Goal: Task Accomplishment & Management: Complete application form

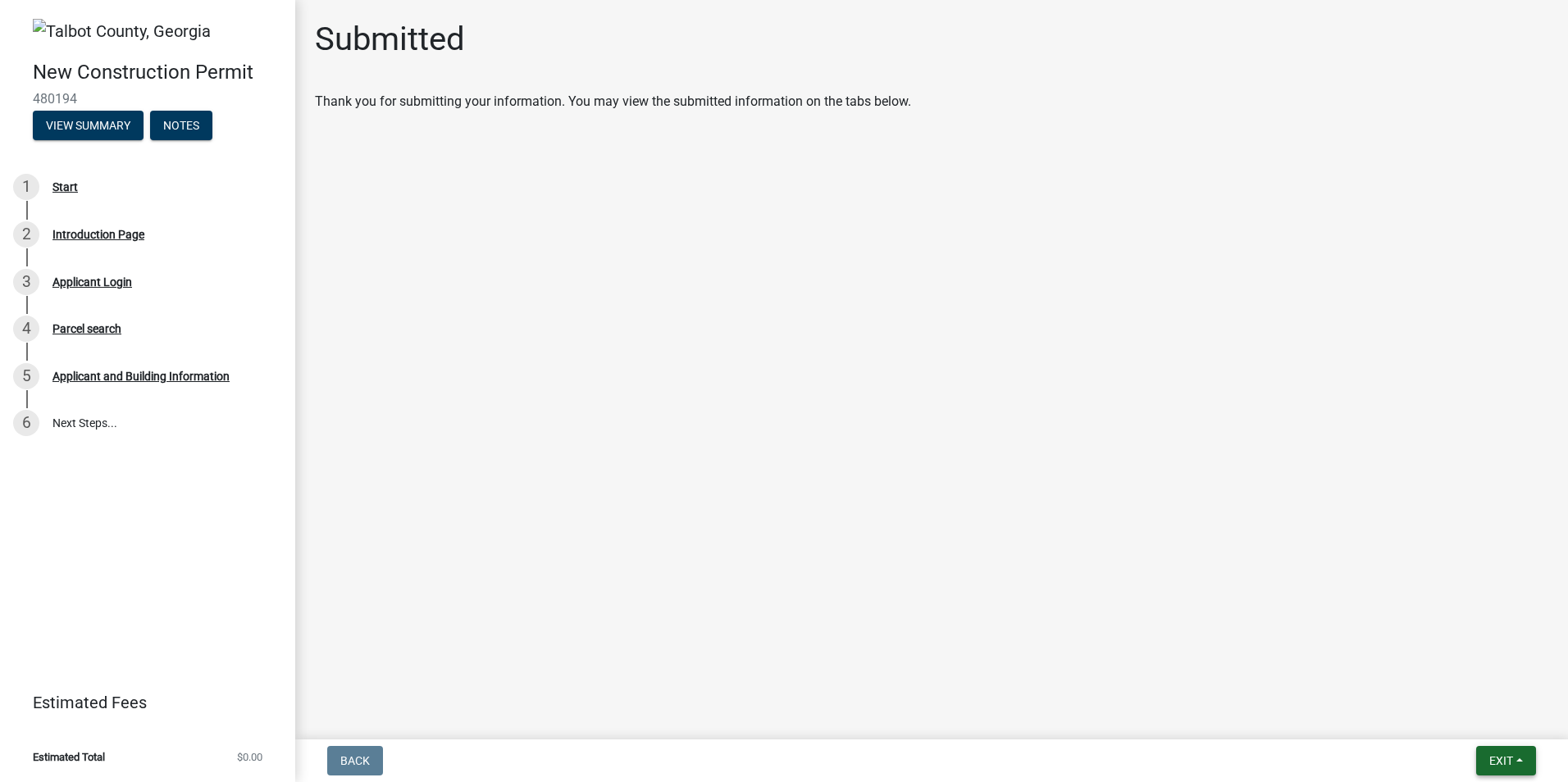
click at [1532, 764] on button "Exit" at bounding box center [1506, 761] width 60 height 30
click at [1443, 719] on button "Save & Exit" at bounding box center [1470, 718] width 132 height 40
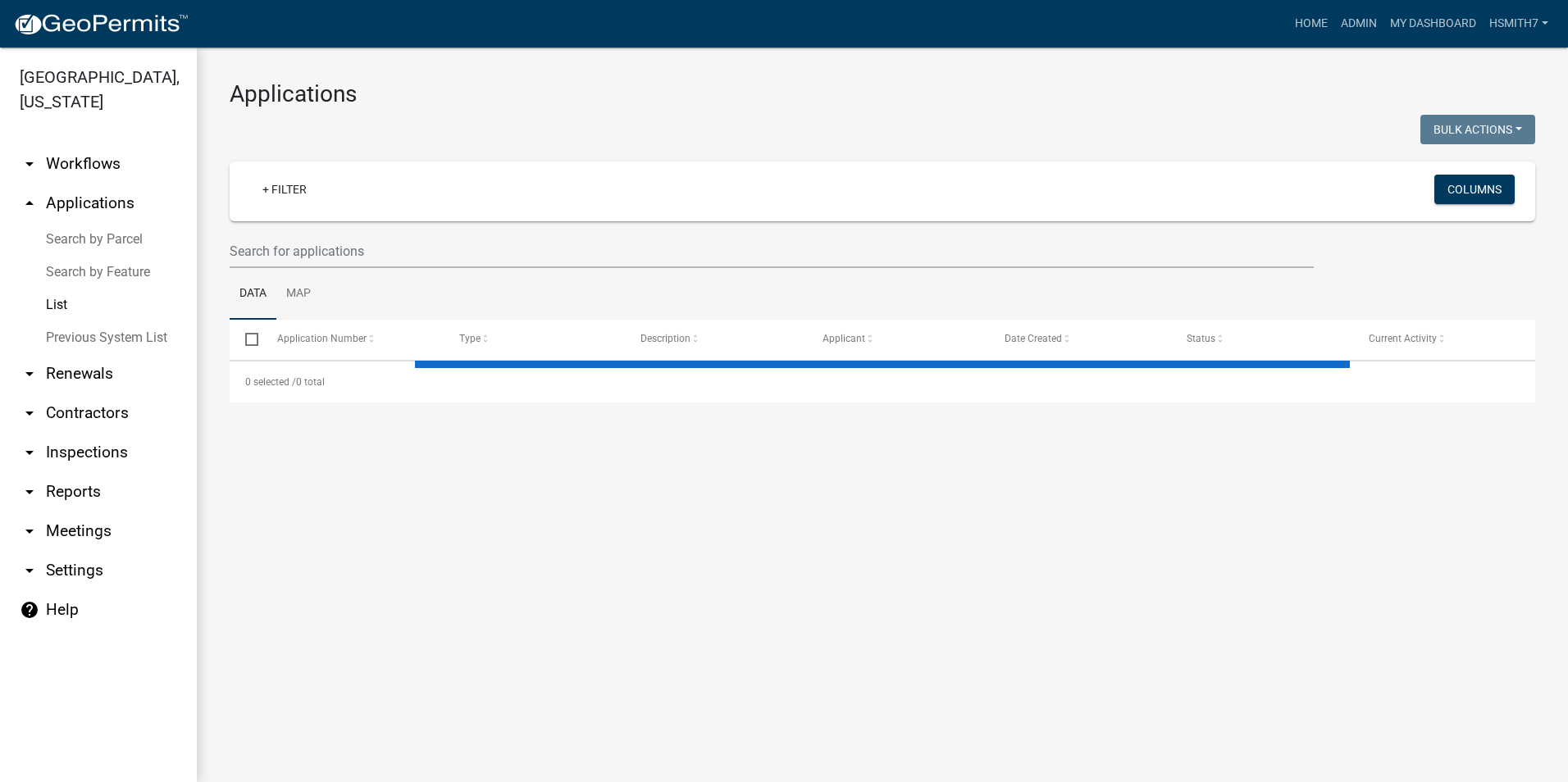
select select "3: 100"
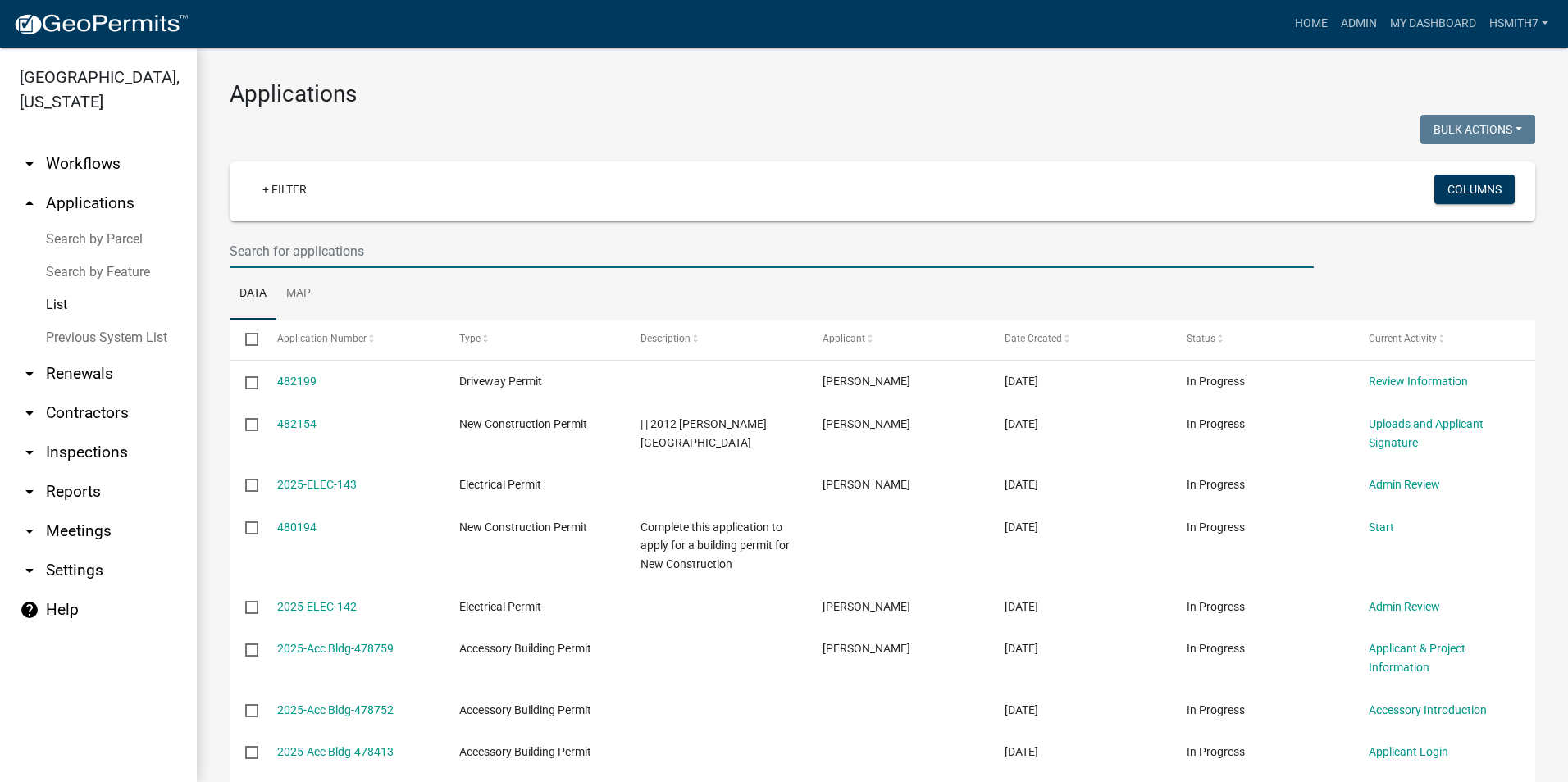
click at [663, 245] on input "text" at bounding box center [771, 251] width 1084 height 34
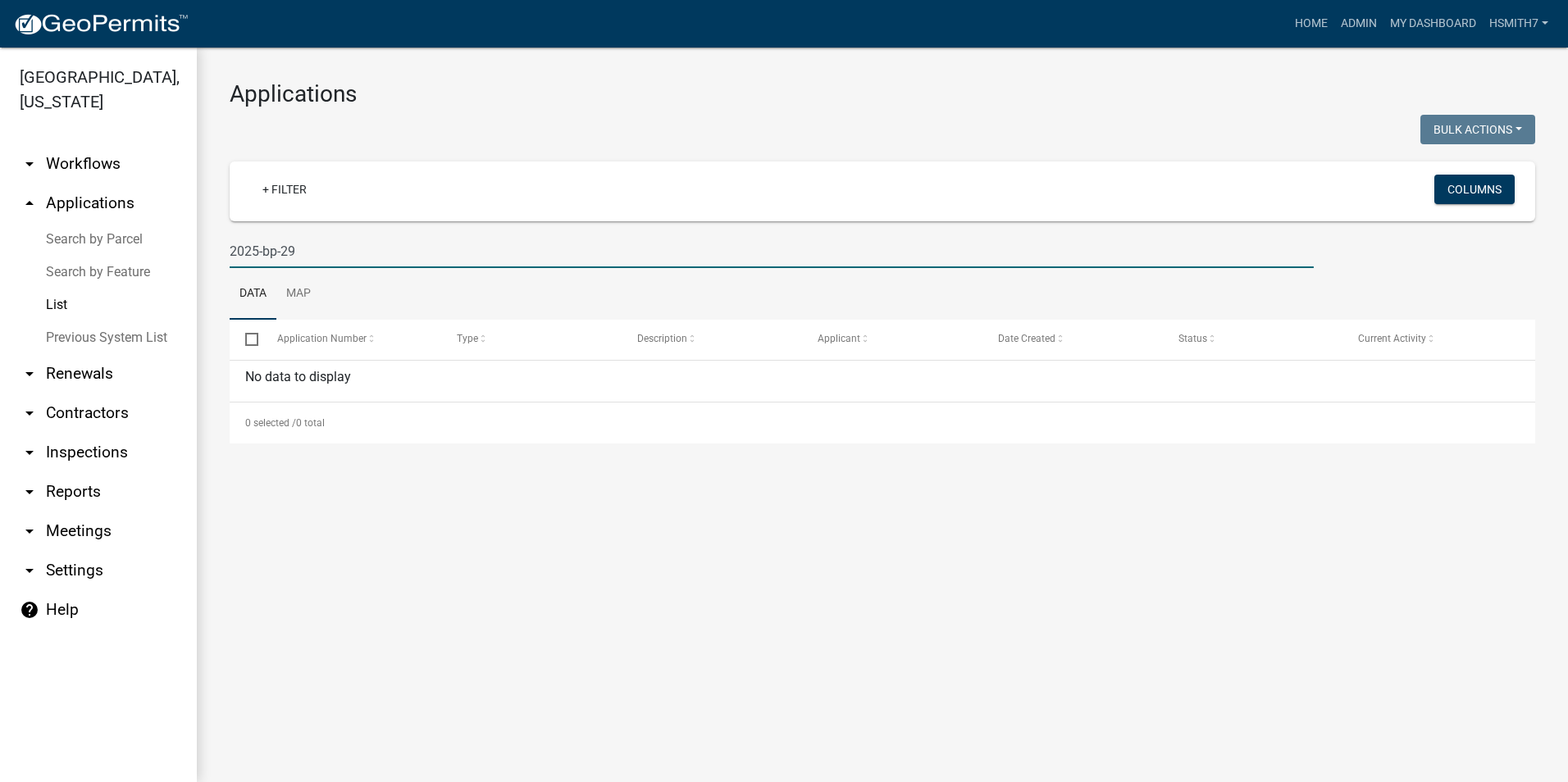
drag, startPoint x: 485, startPoint y: 261, endPoint x: 264, endPoint y: 254, distance: 221.1
click at [261, 253] on input "2025-bp-29" at bounding box center [771, 251] width 1084 height 34
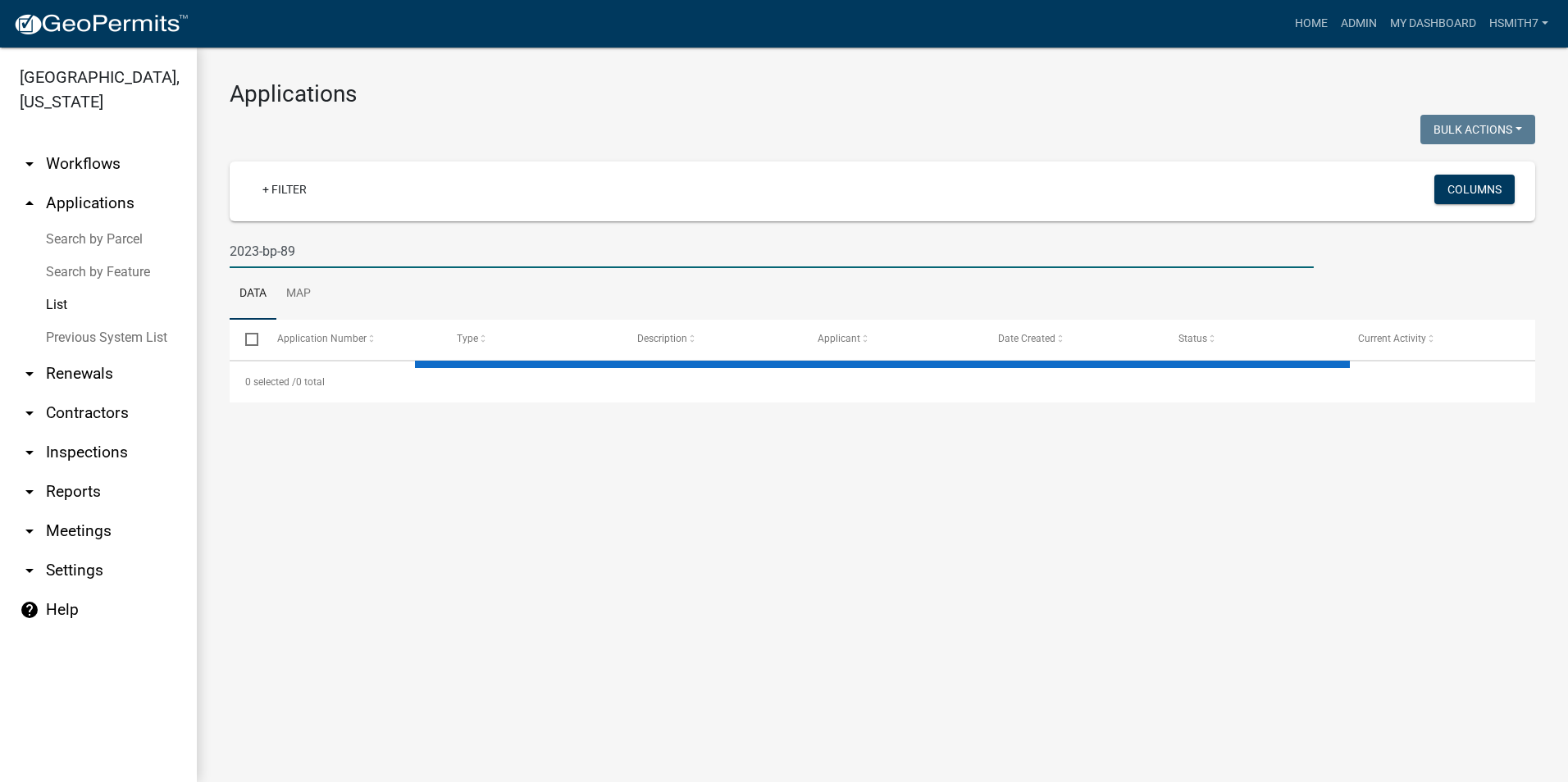
type input "2023-bp-89"
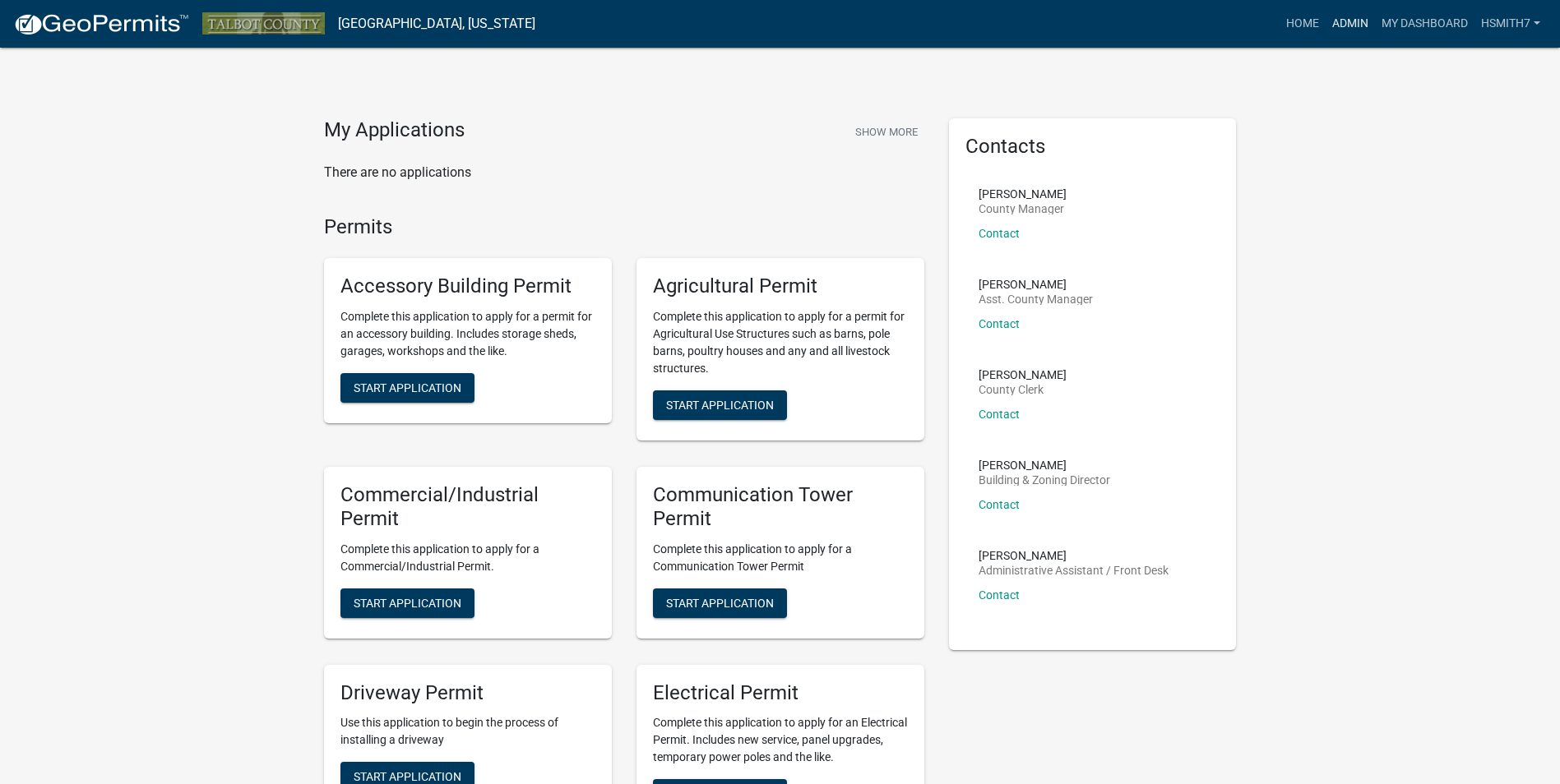
click at [1351, 9] on link "Admin" at bounding box center [1349, 24] width 49 height 32
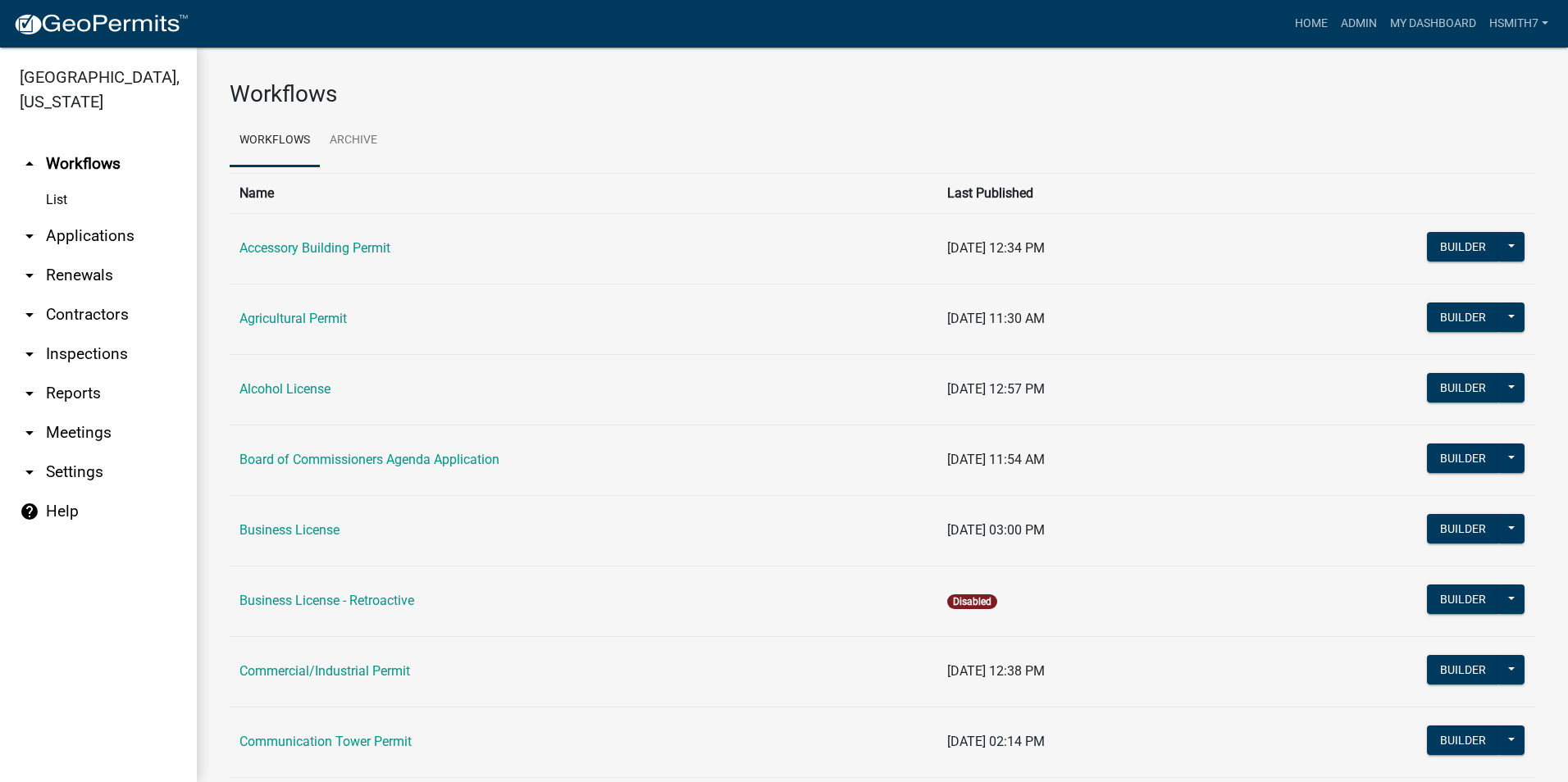
click at [78, 230] on link "arrow_drop_down Applications" at bounding box center [98, 237] width 197 height 40
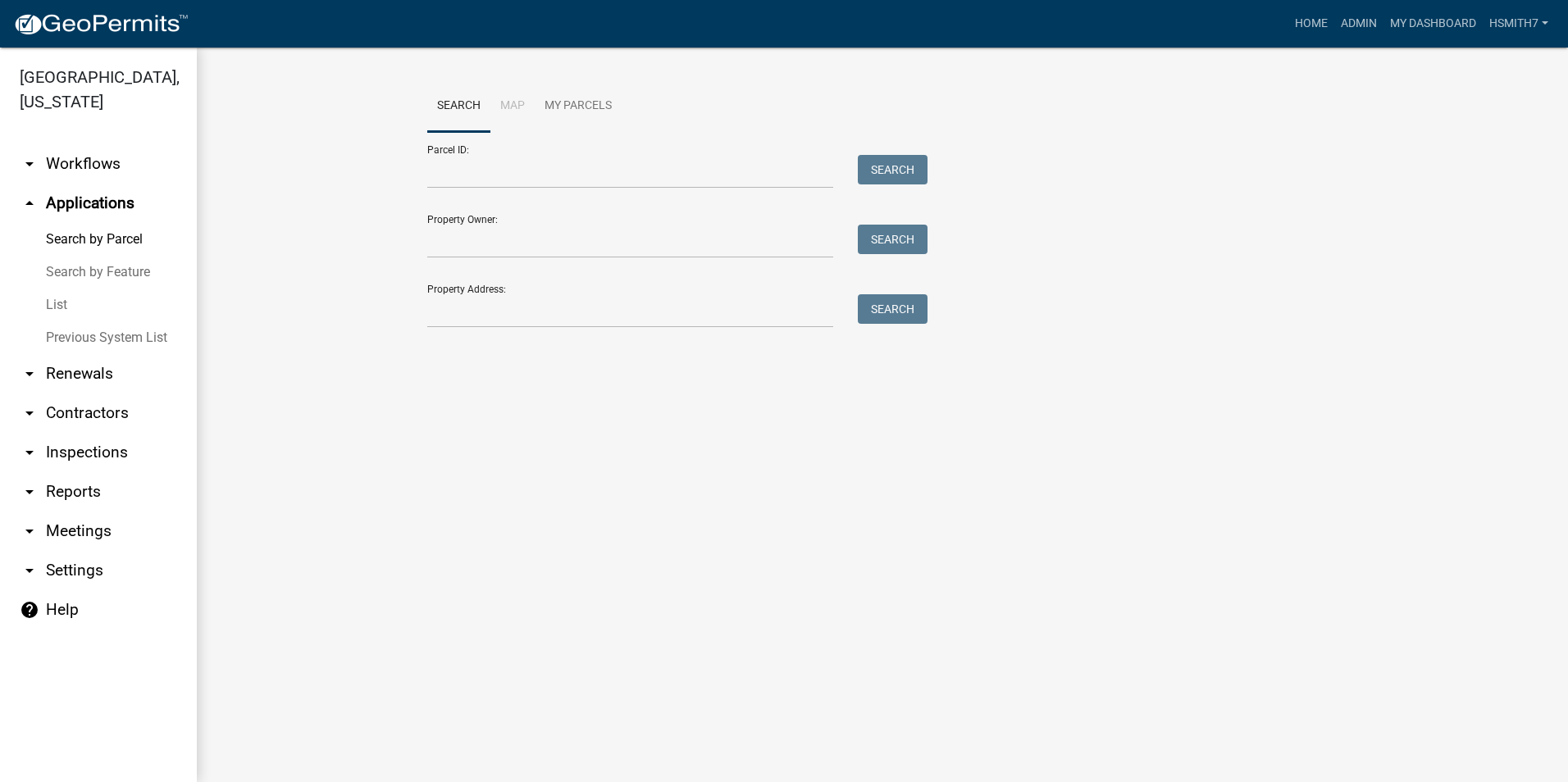
click at [58, 307] on link "List" at bounding box center [98, 305] width 197 height 33
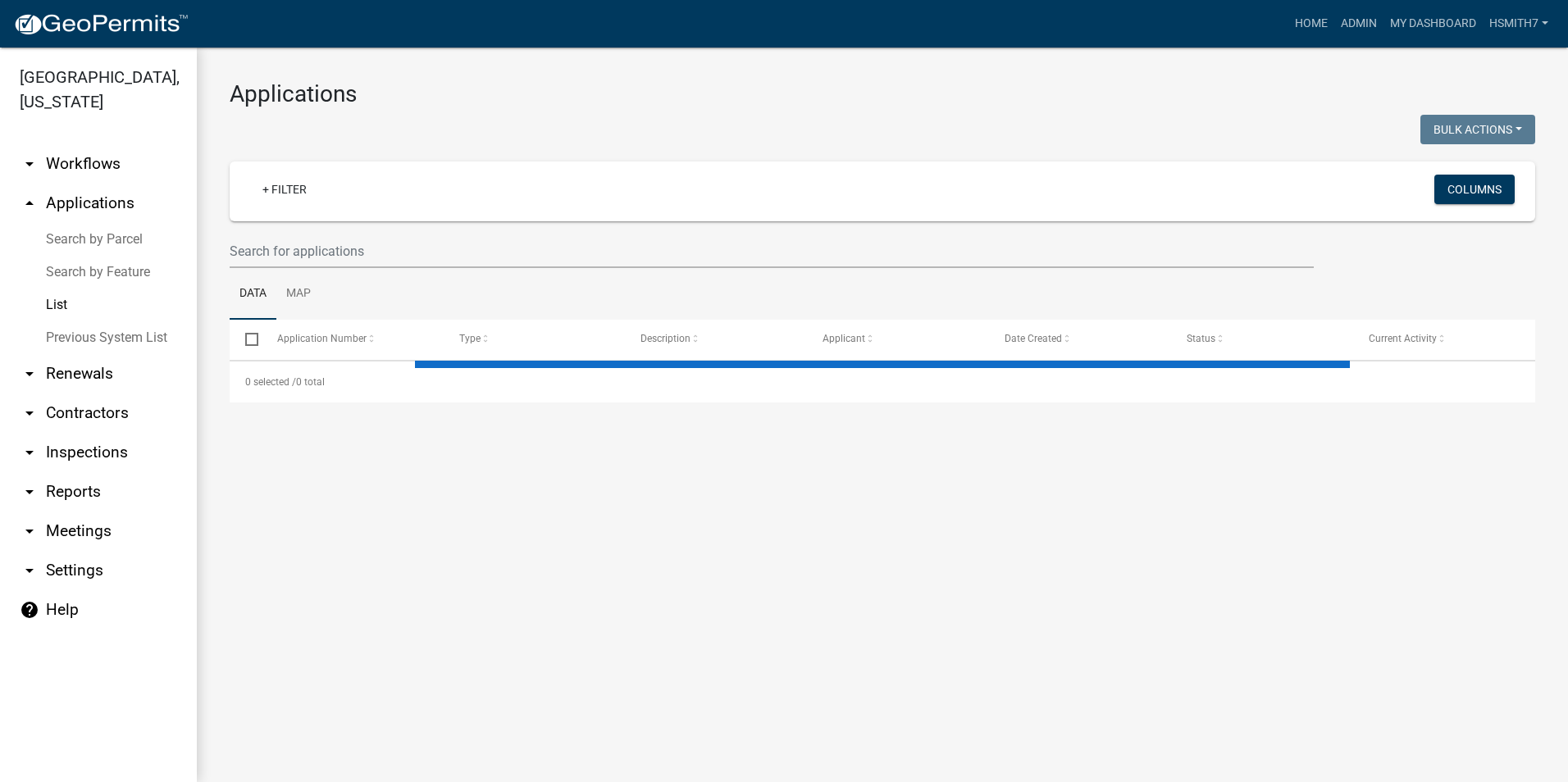
select select "3: 100"
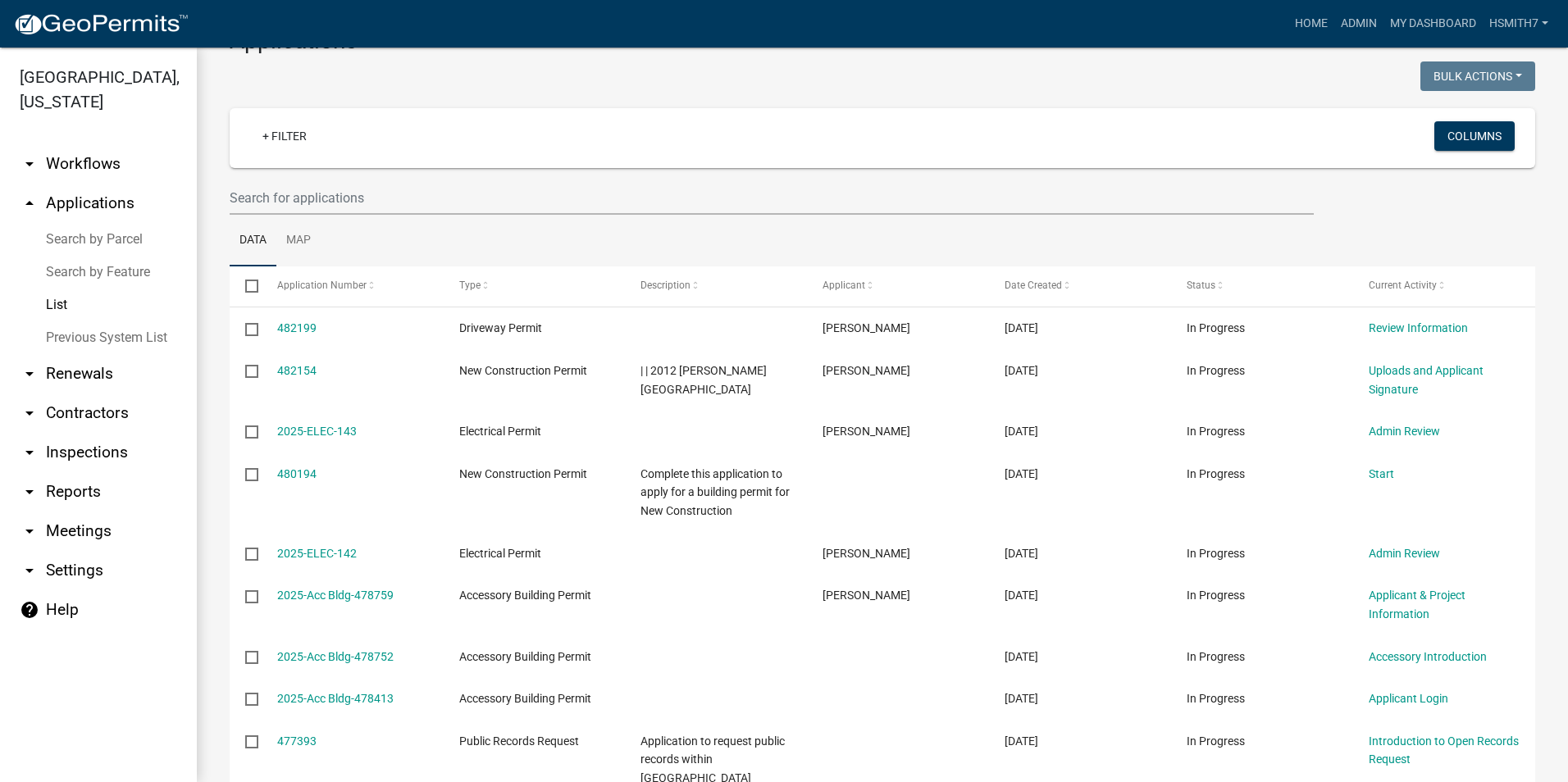
scroll to position [82, 0]
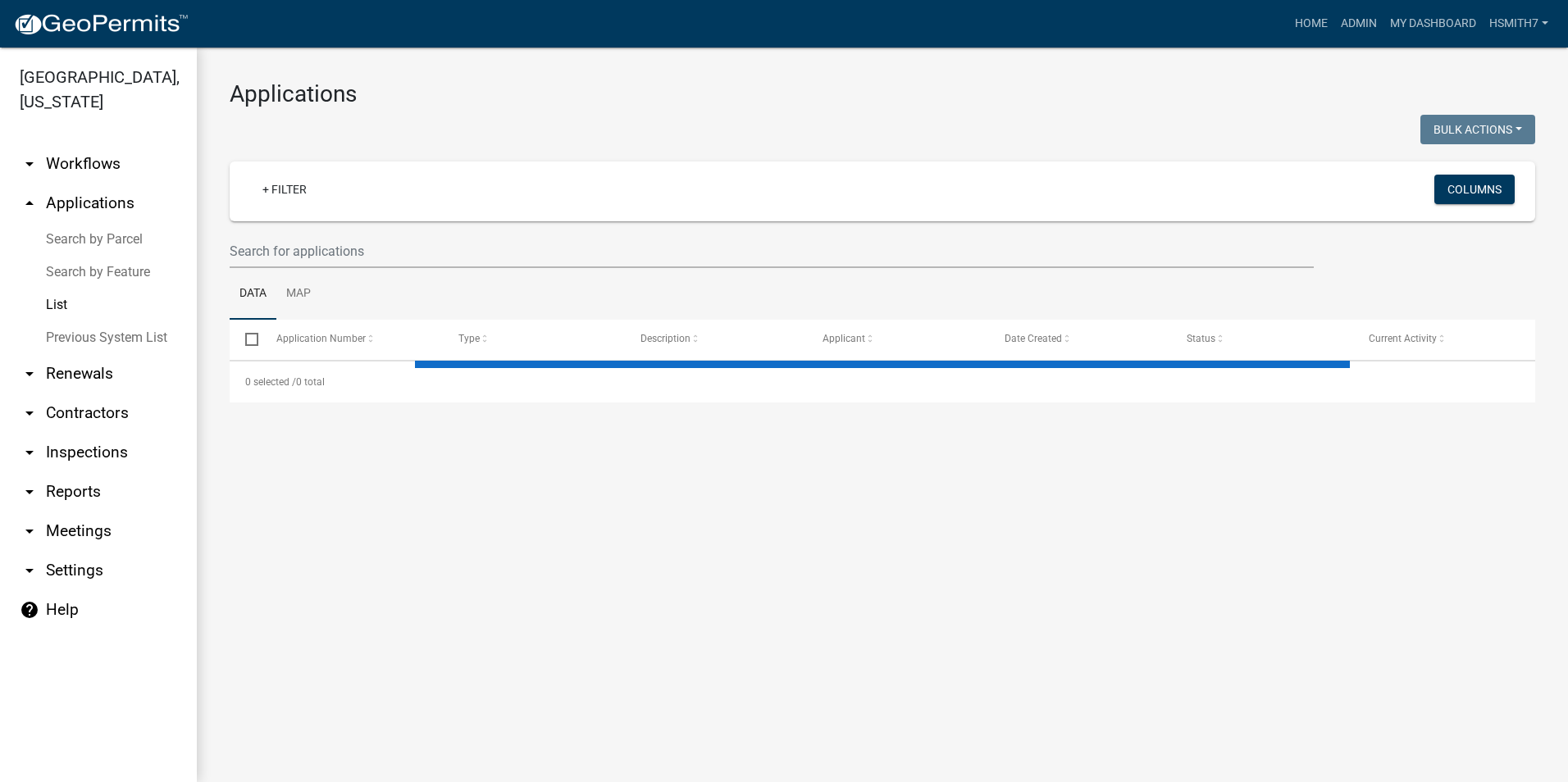
select select "3: 100"
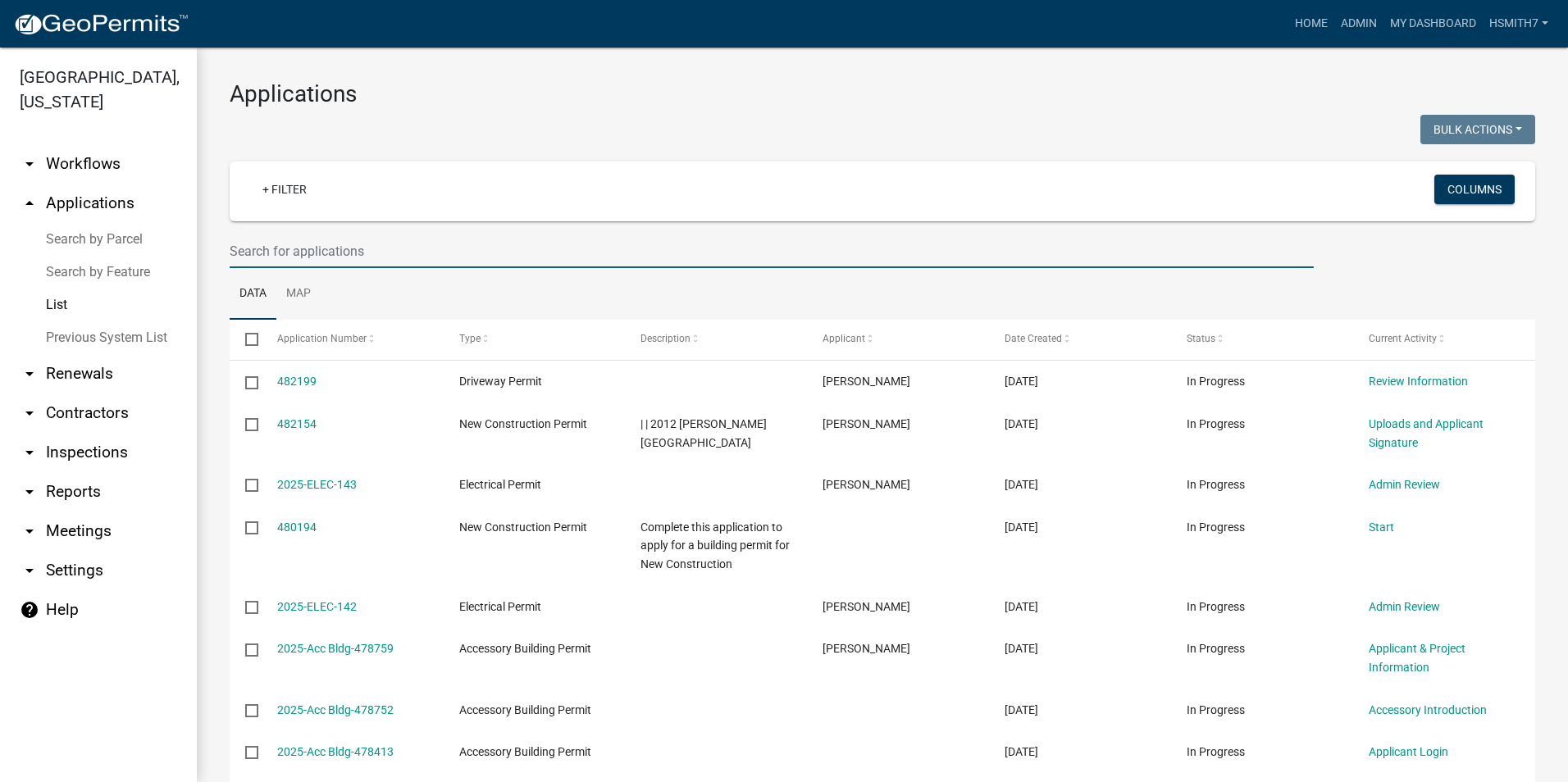
click at [523, 251] on input "text" at bounding box center [771, 251] width 1084 height 34
drag, startPoint x: 103, startPoint y: 213, endPoint x: 108, endPoint y: 221, distance: 9.4
click at [103, 213] on link "arrow_drop_up Applications" at bounding box center [98, 204] width 197 height 40
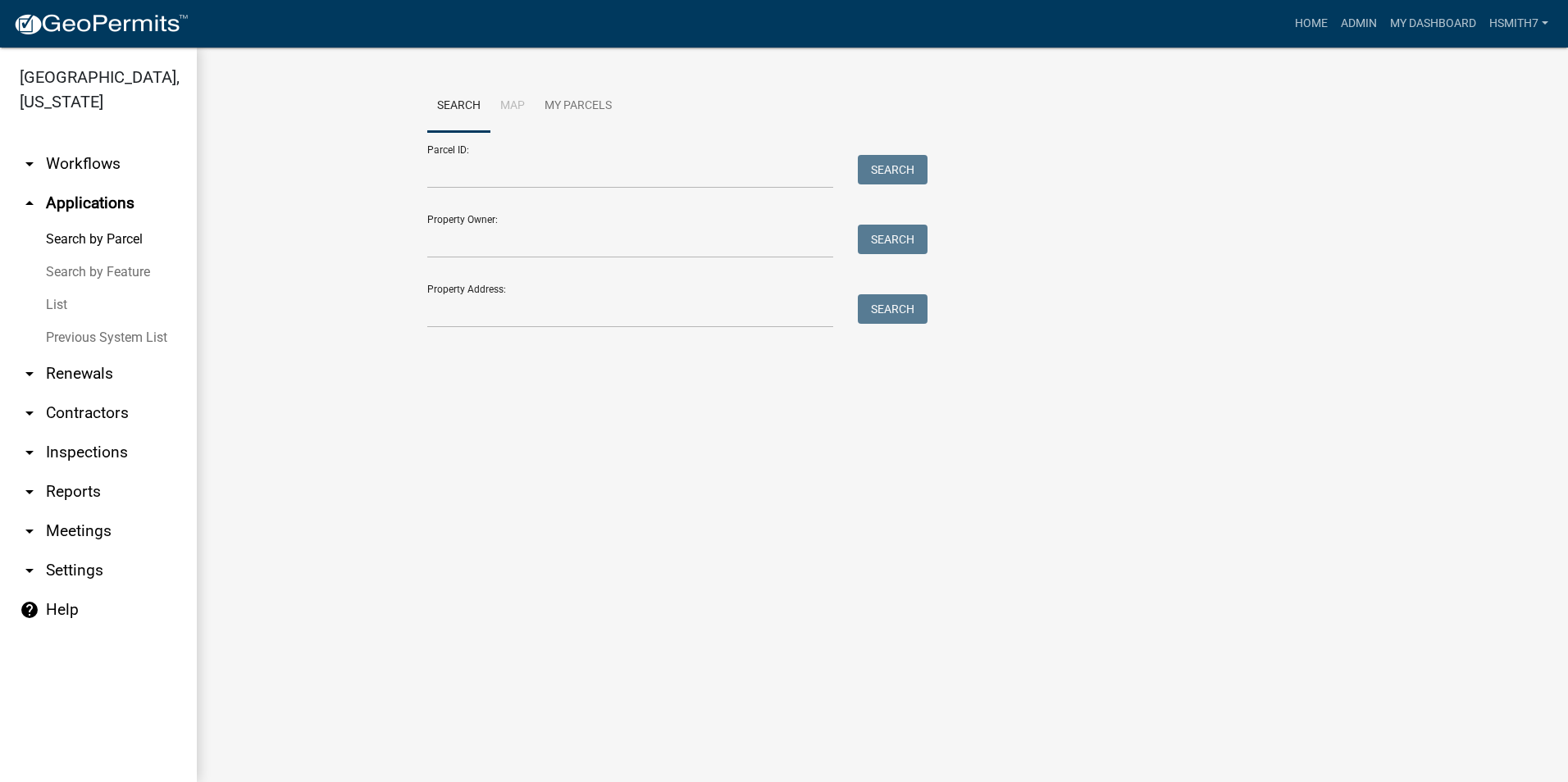
click at [111, 227] on link "Search by Parcel" at bounding box center [98, 240] width 197 height 33
click at [450, 323] on input "Property Address:" at bounding box center [630, 311] width 405 height 34
type input "9904 old wire rd"
click at [897, 301] on button "Search" at bounding box center [892, 309] width 70 height 30
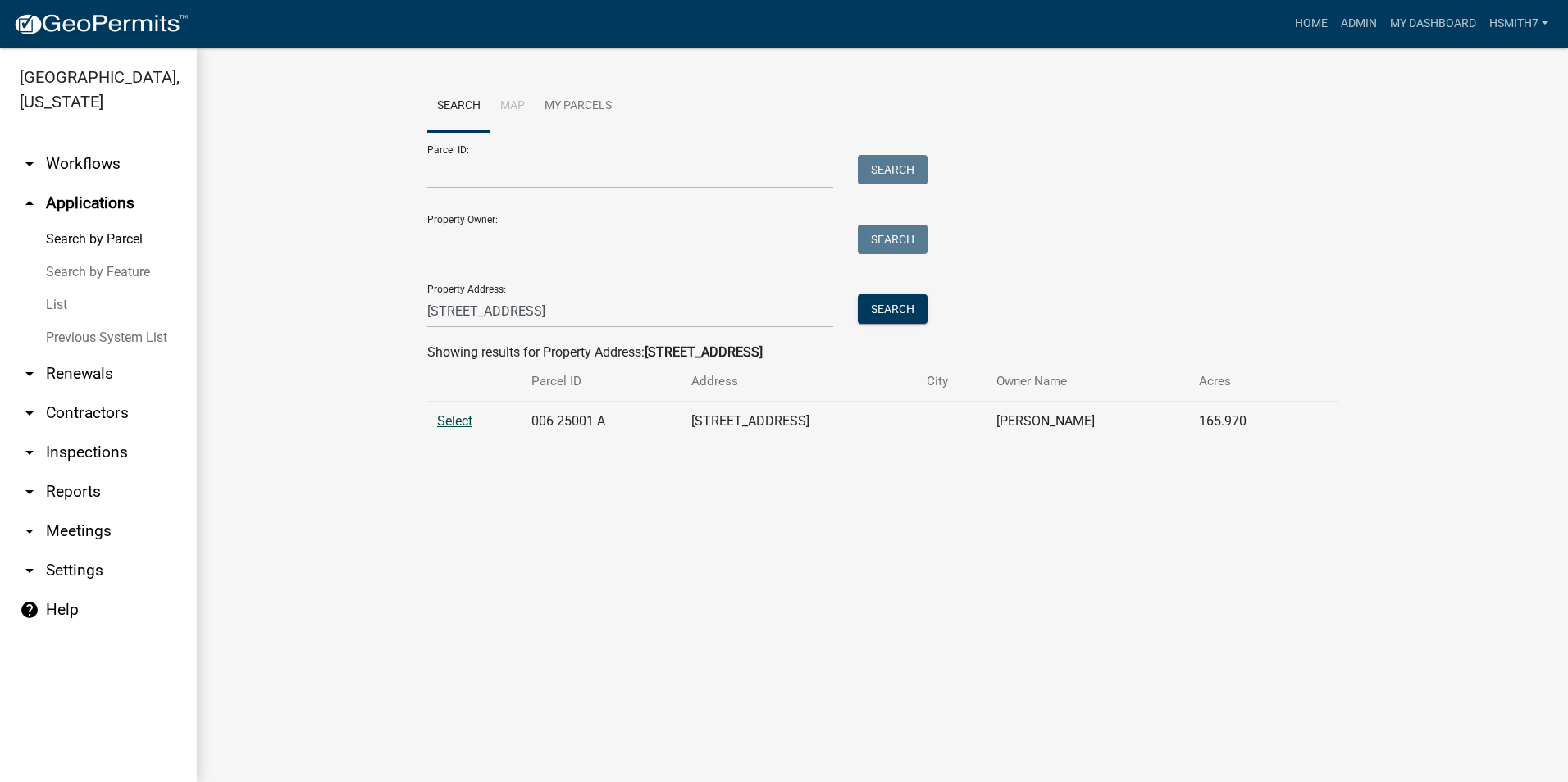
click at [455, 420] on span "Select" at bounding box center [454, 420] width 36 height 16
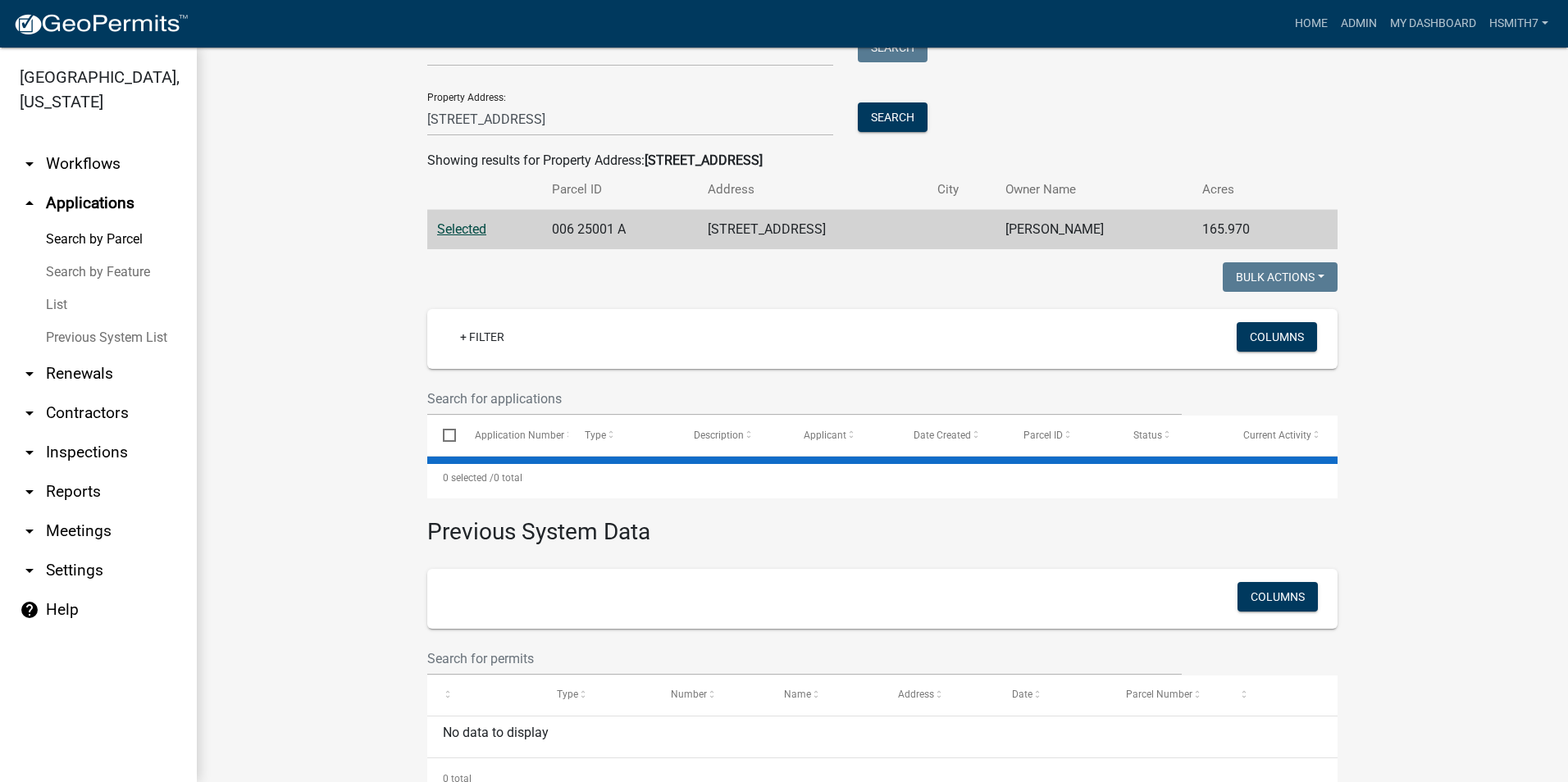
scroll to position [241, 0]
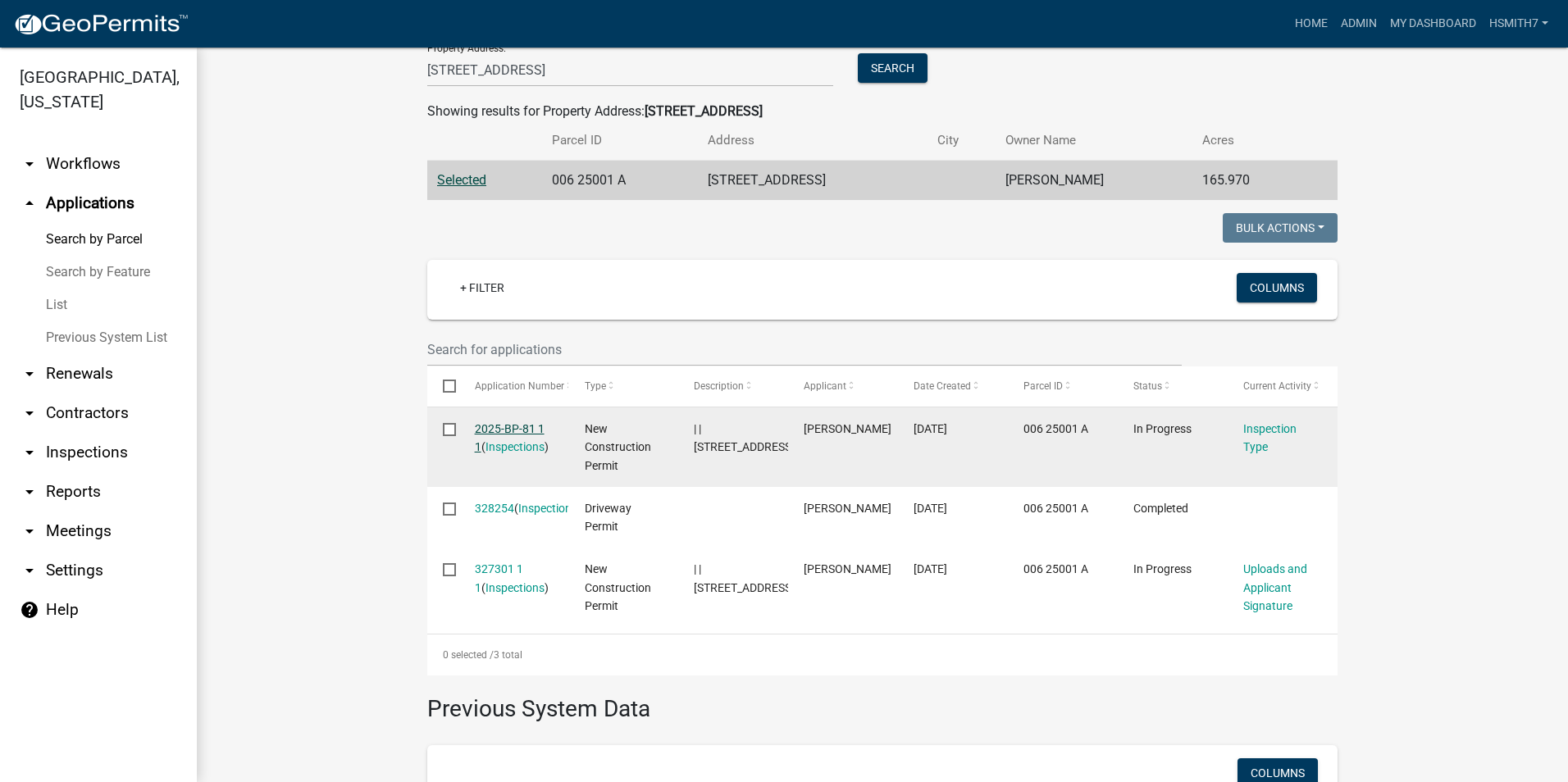
click at [519, 423] on link "2025-BP-81 1 1" at bounding box center [510, 438] width 70 height 32
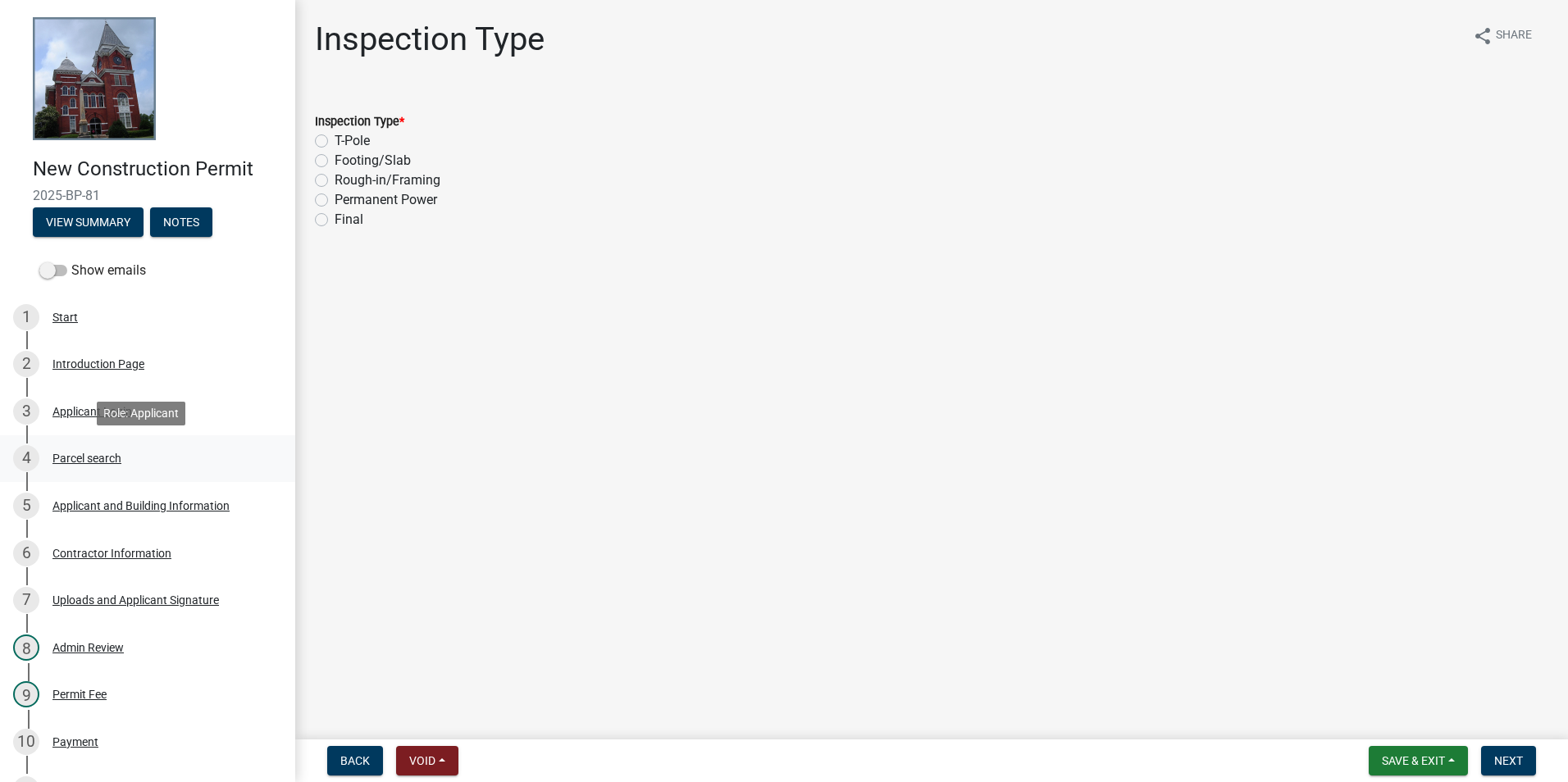
click at [132, 458] on div "4 Parcel search" at bounding box center [141, 458] width 256 height 26
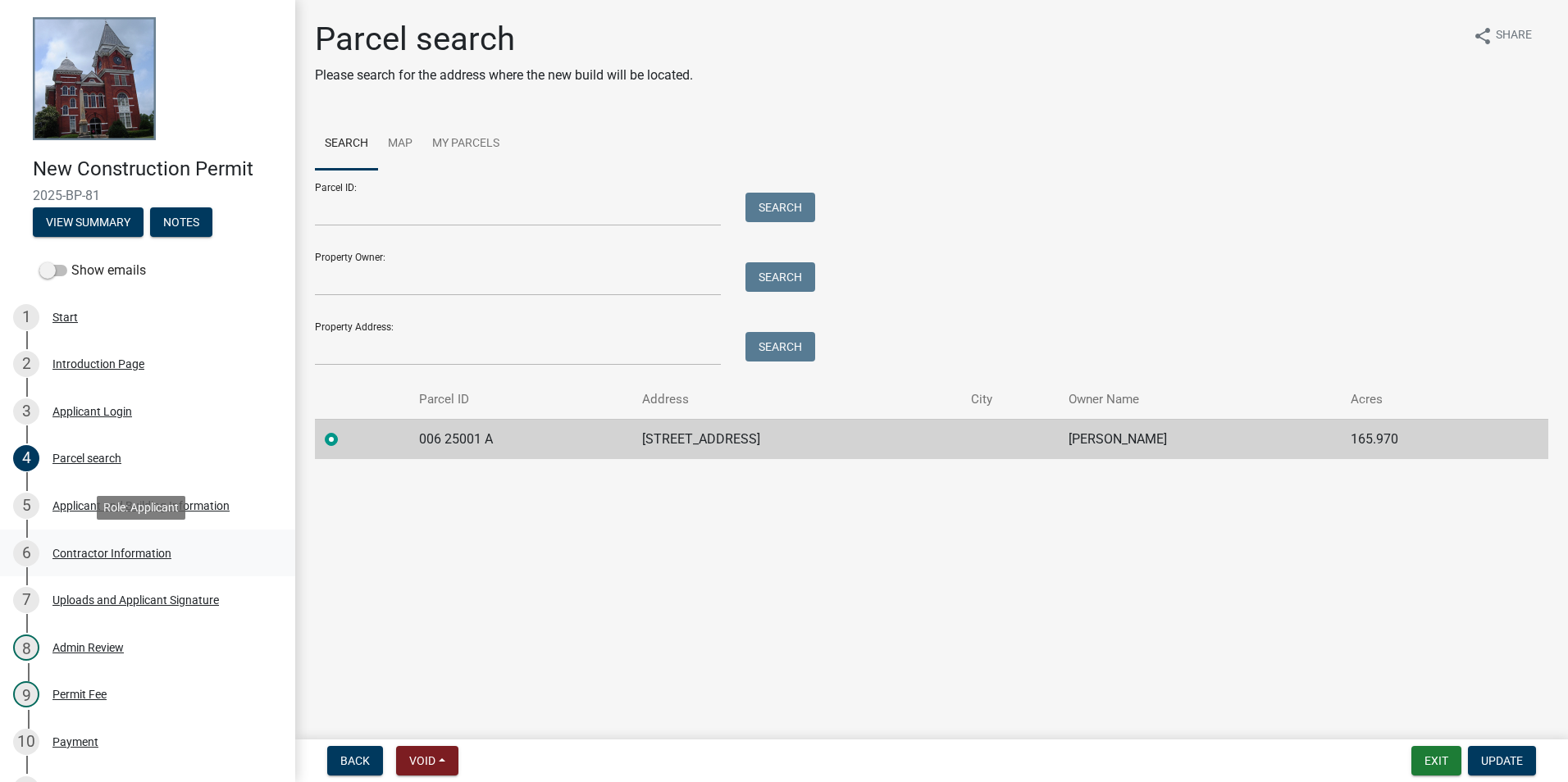
click at [142, 552] on div "Contractor Information" at bounding box center [112, 554] width 119 height 12
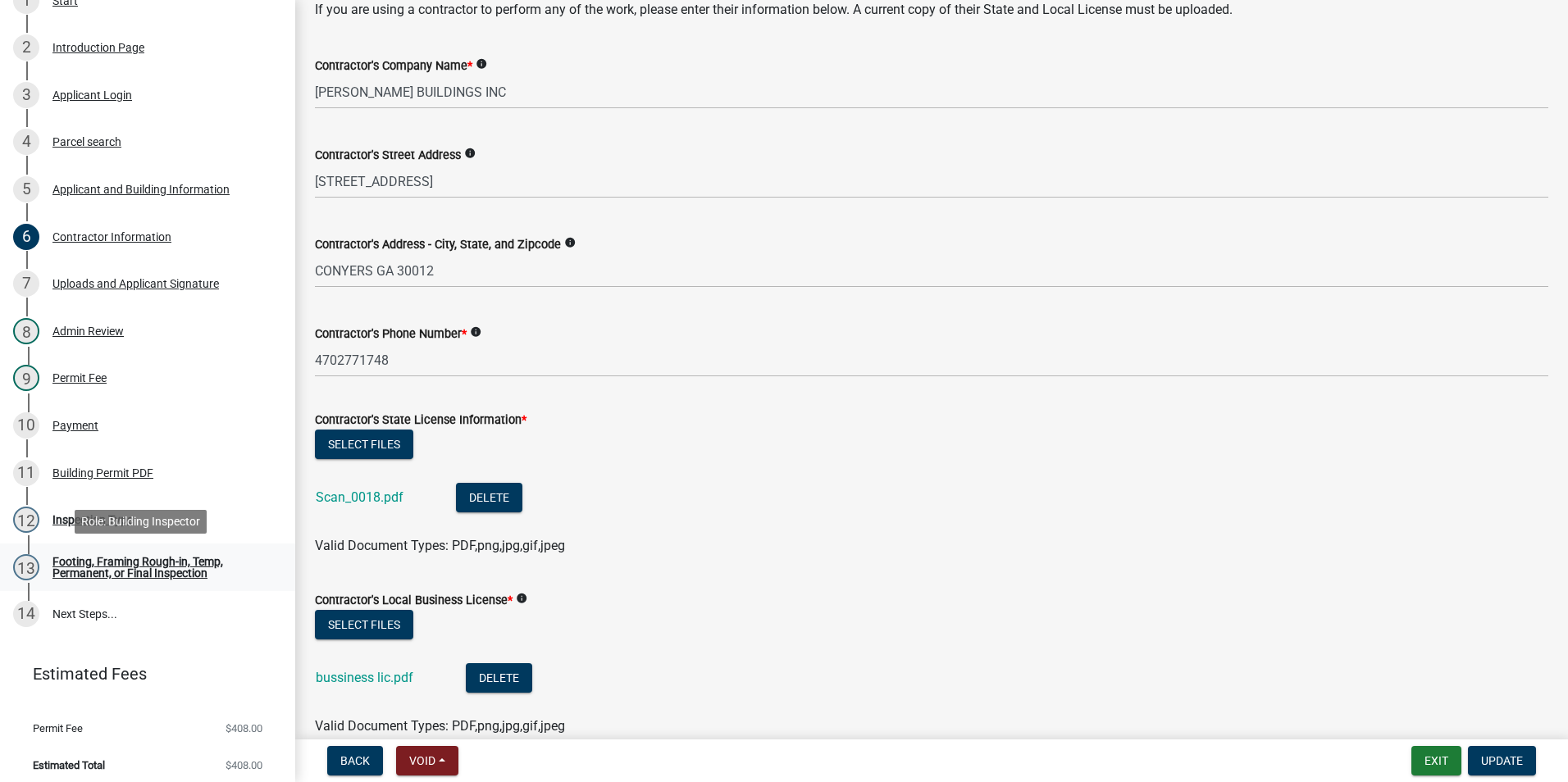
scroll to position [324, 0]
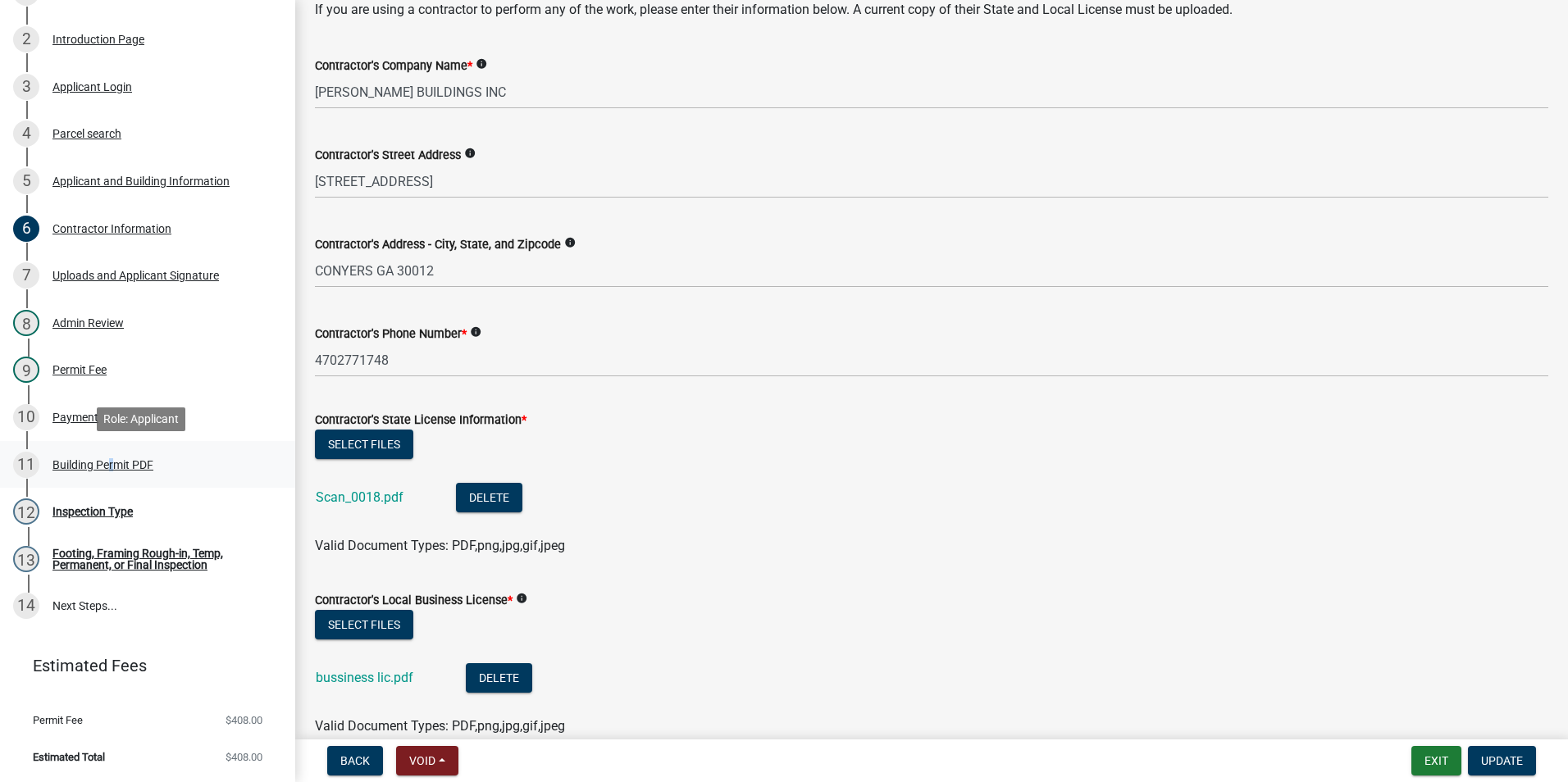
click at [108, 473] on div "11 Building Permit PDF" at bounding box center [141, 465] width 256 height 26
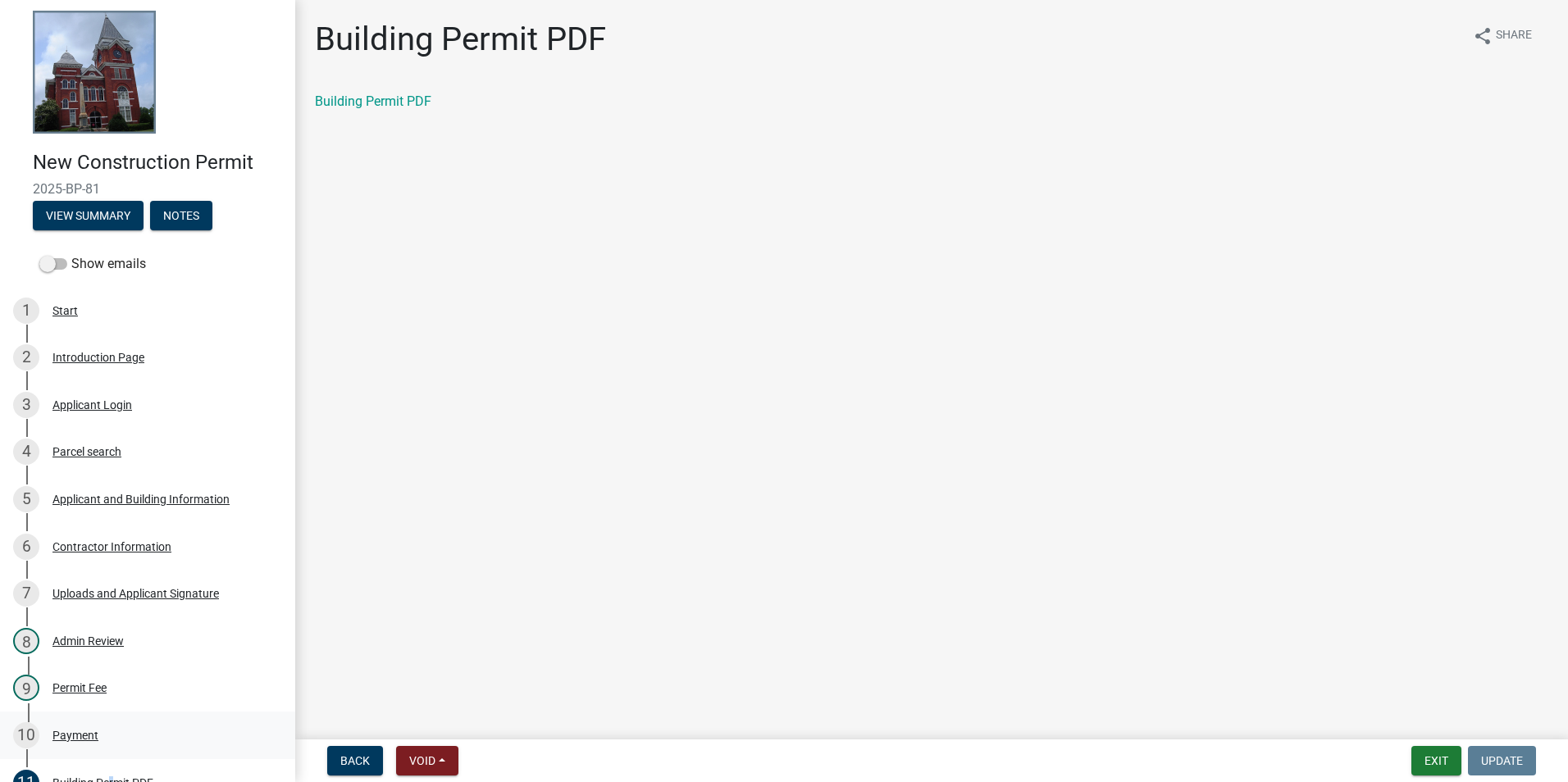
scroll to position [0, 0]
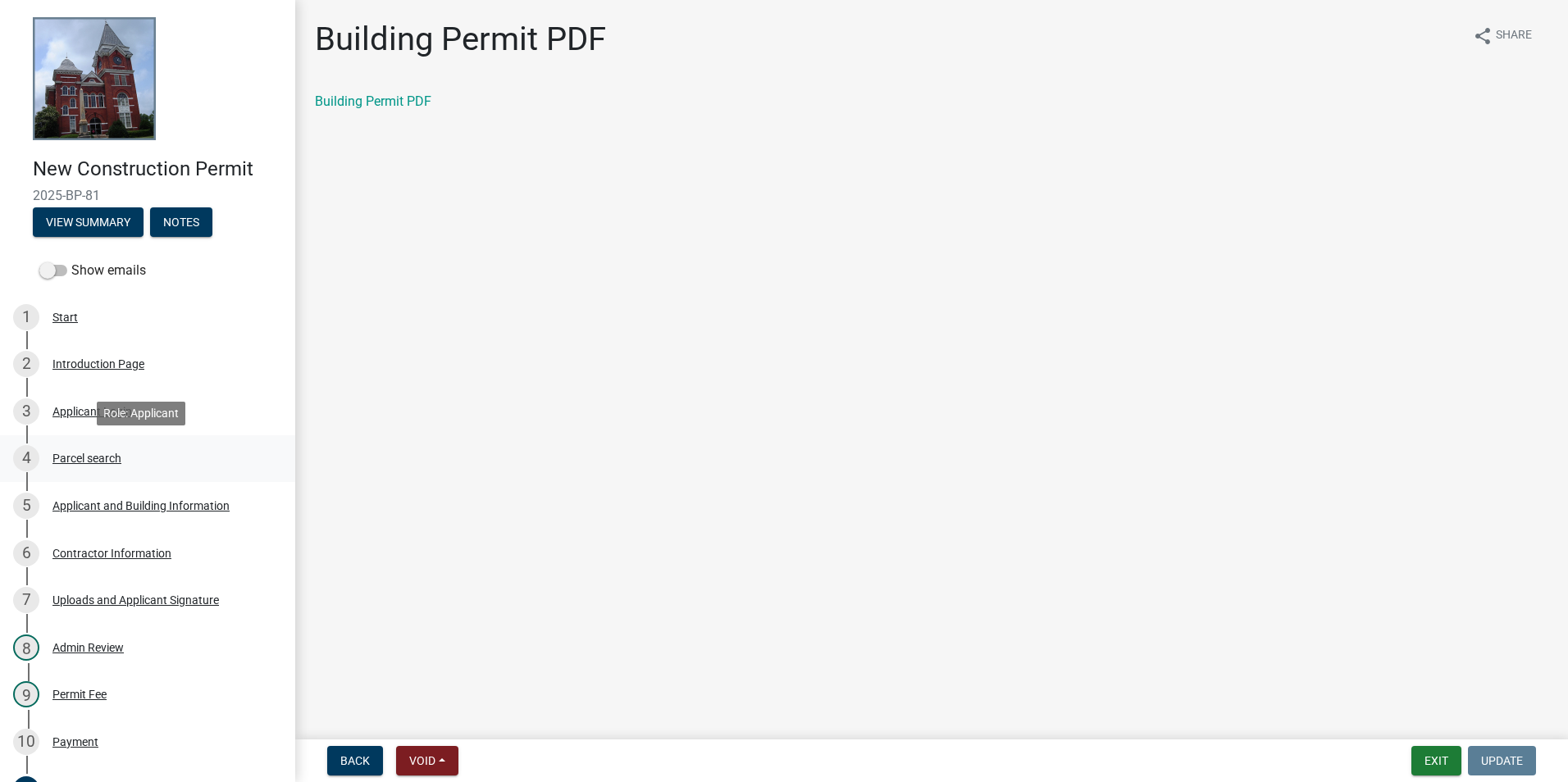
click at [125, 436] on link "4 Parcel search" at bounding box center [147, 458] width 295 height 47
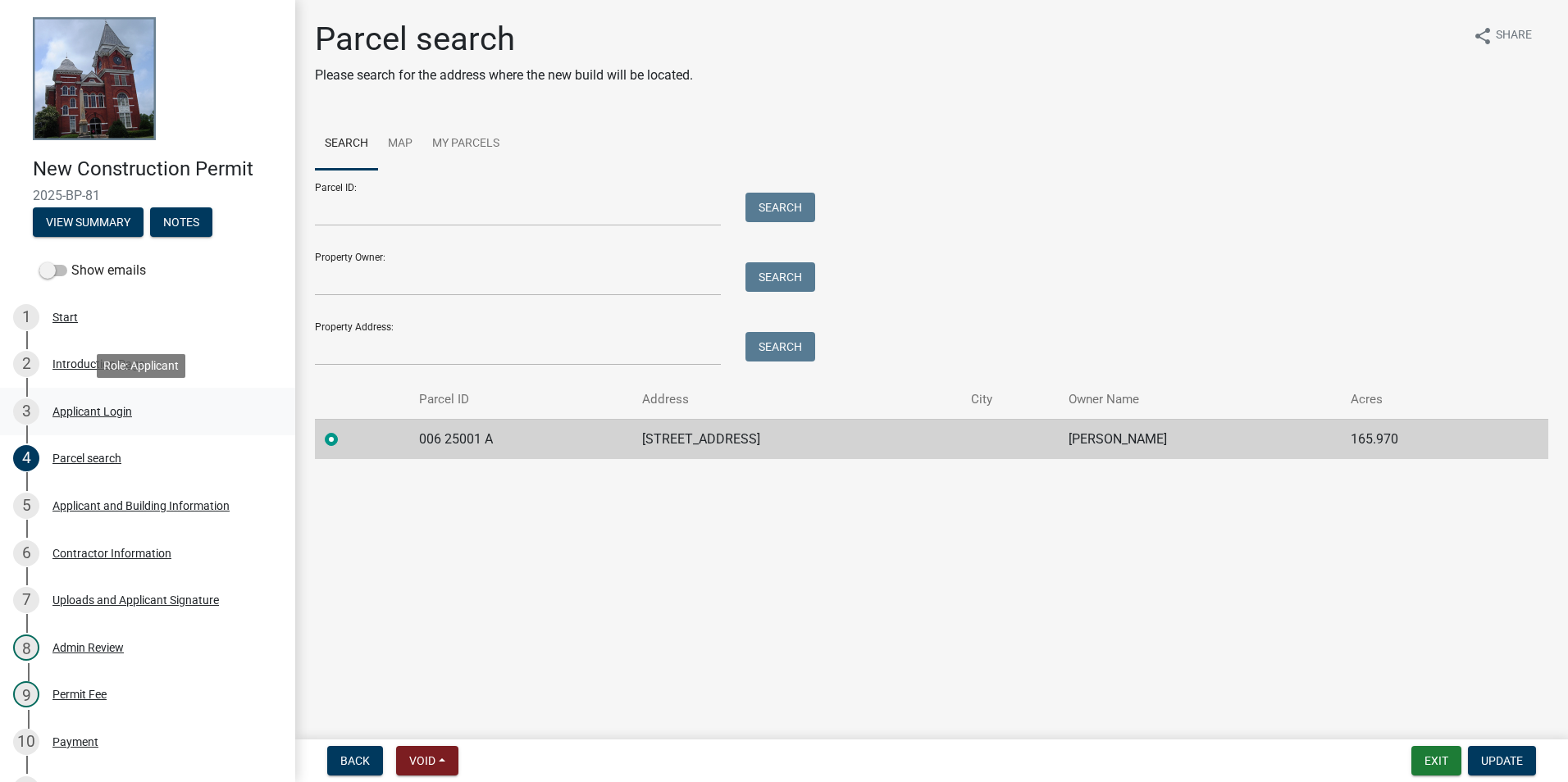
click at [128, 405] on div "Applicant Login" at bounding box center [92, 411] width 79 height 12
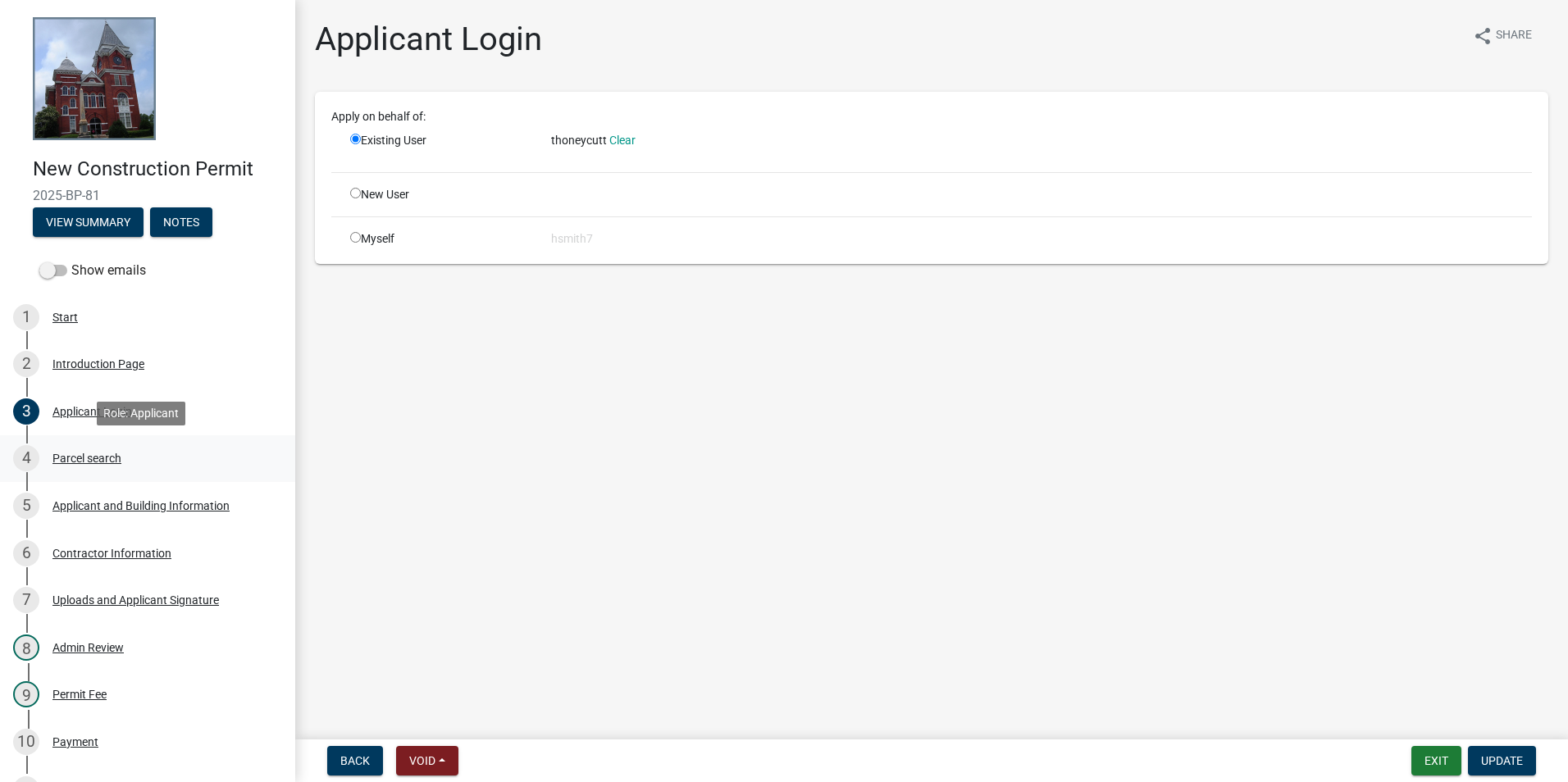
click at [132, 470] on div "4 Parcel search" at bounding box center [141, 458] width 256 height 26
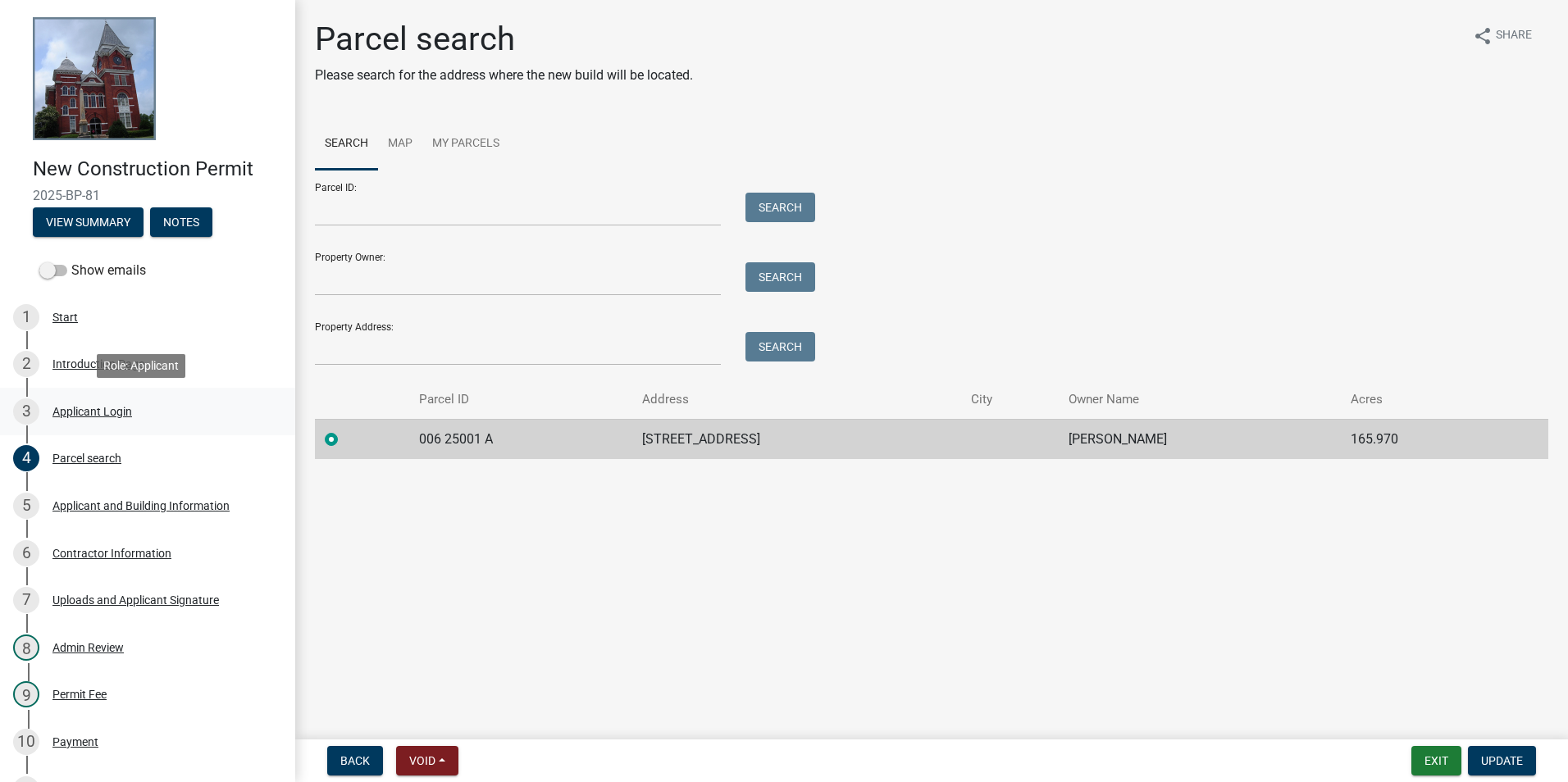
click at [91, 406] on div "Applicant Login" at bounding box center [92, 411] width 79 height 12
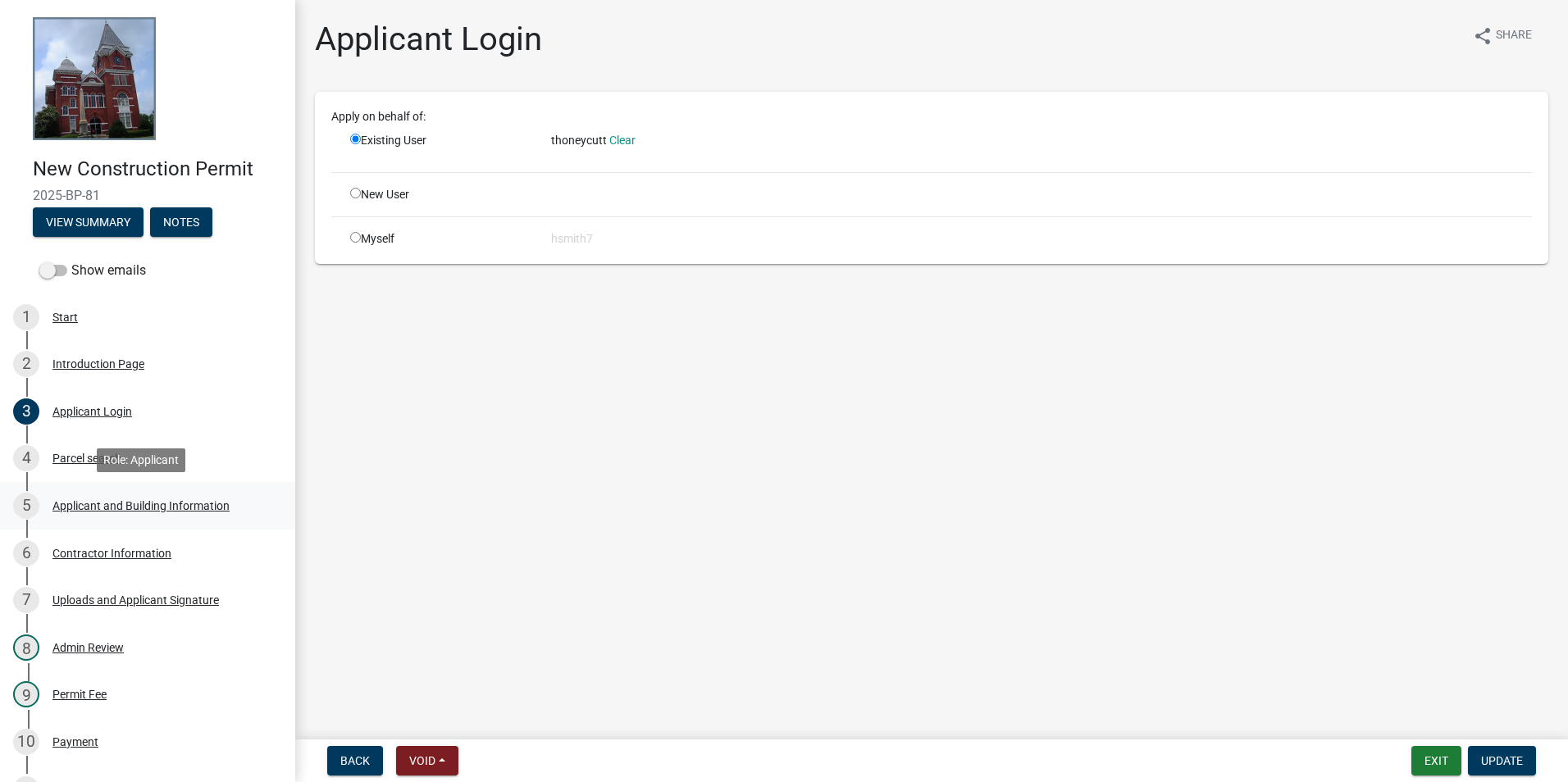
click at [128, 503] on div "Applicant and Building Information" at bounding box center [141, 506] width 177 height 12
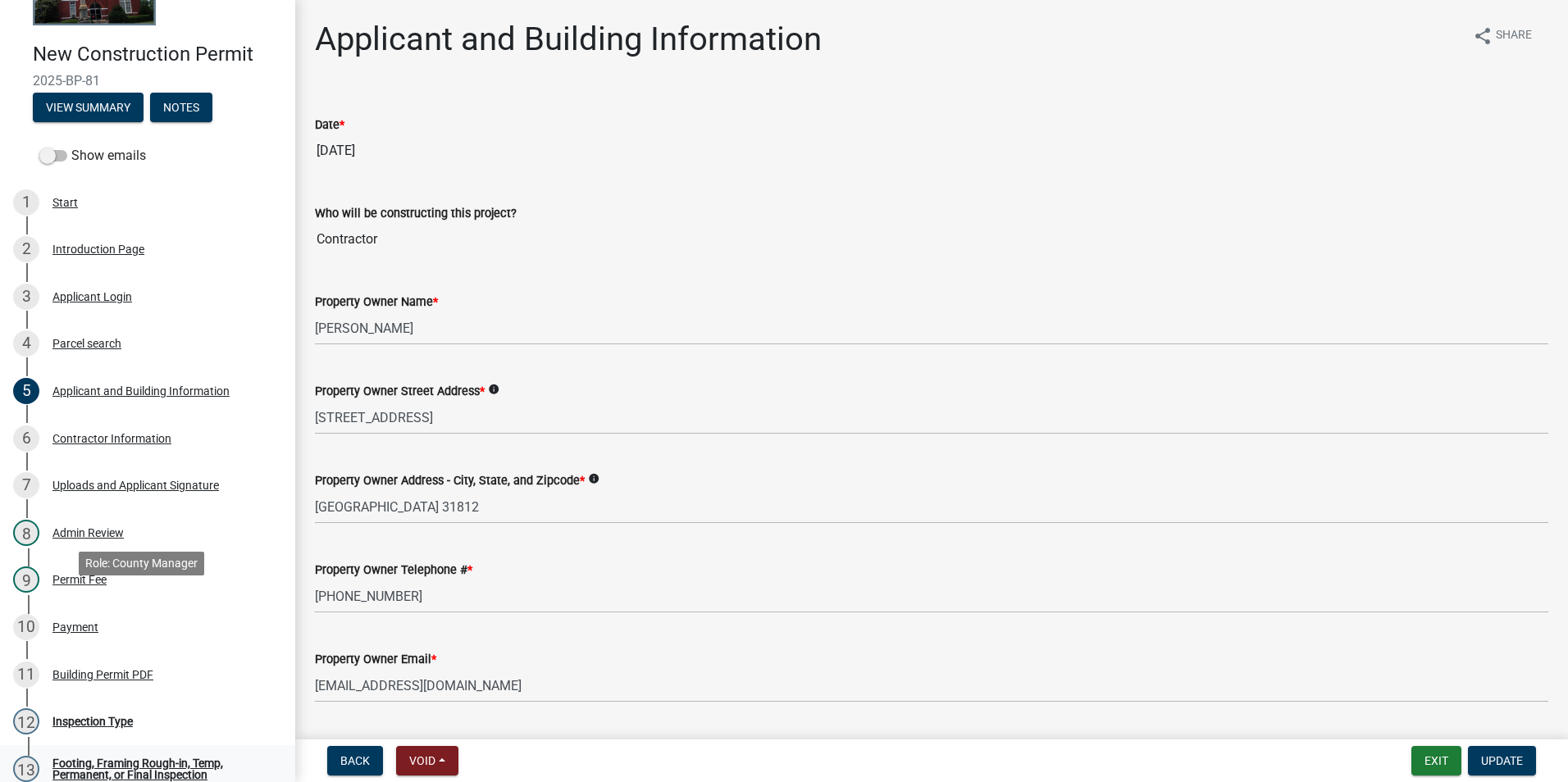
scroll to position [246, 0]
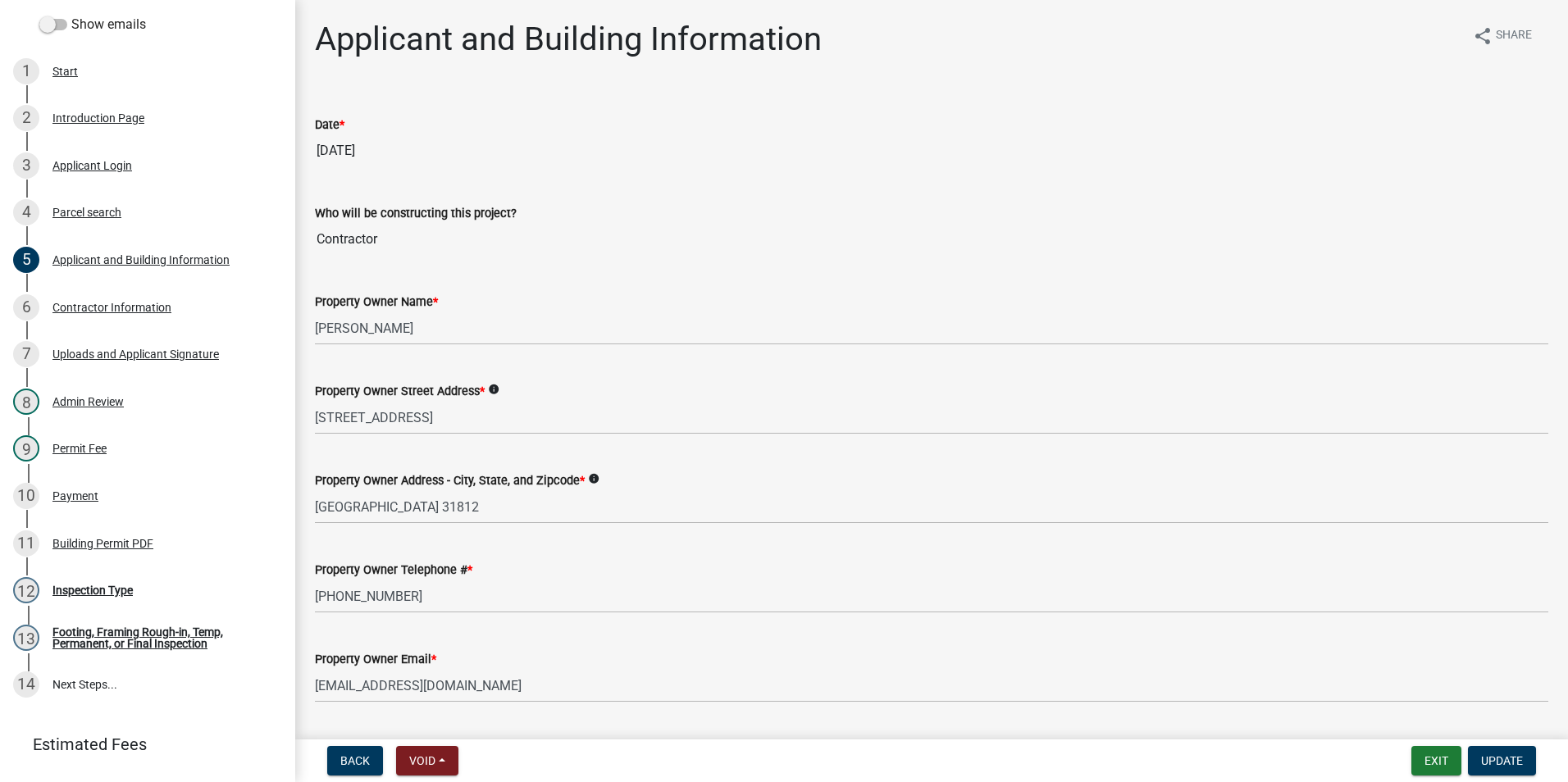
click at [135, 549] on div "Building Permit PDF" at bounding box center [103, 544] width 101 height 12
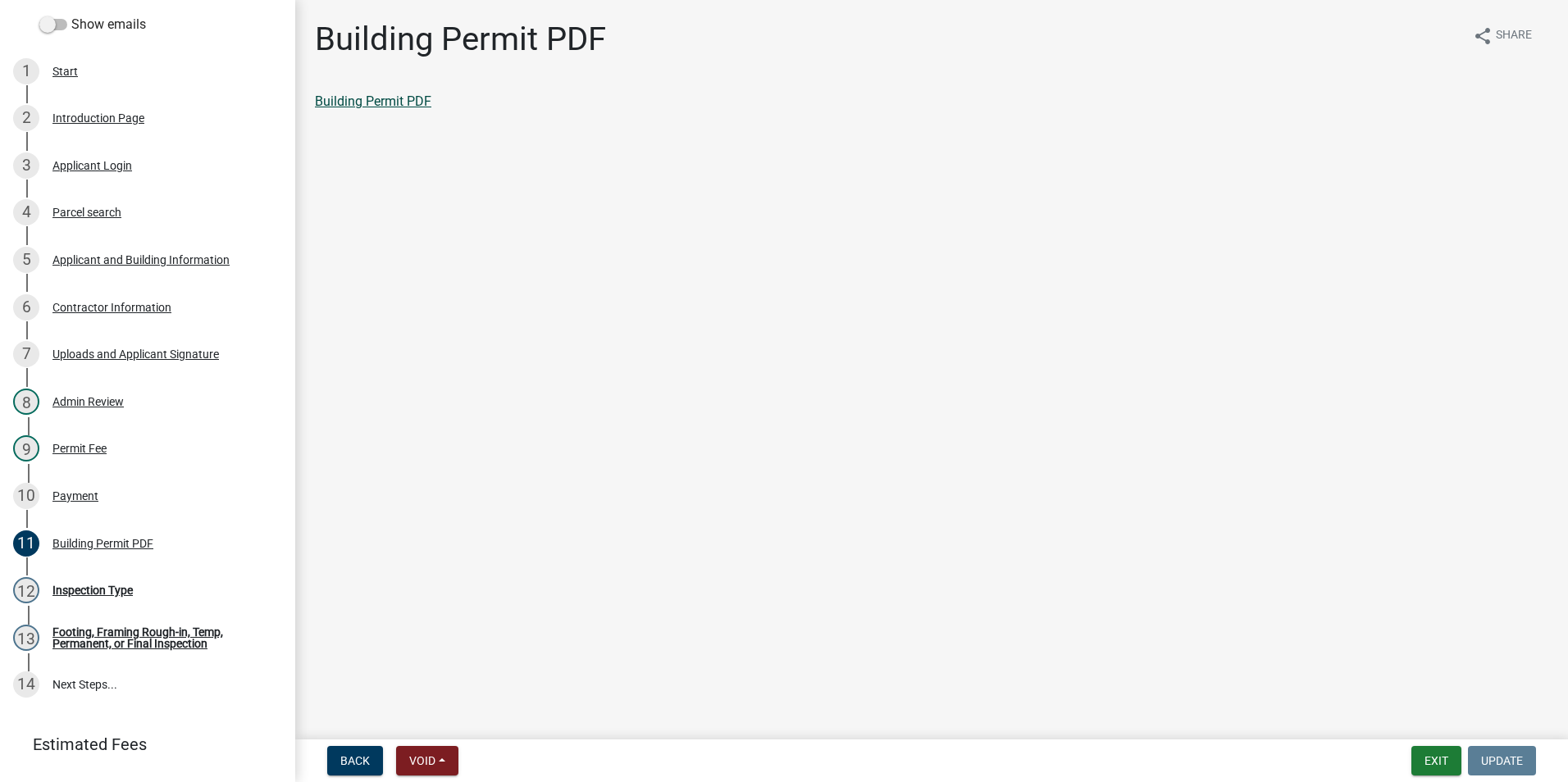
click at [377, 96] on link "Building Permit PDF" at bounding box center [372, 101] width 117 height 16
